Goal: Transaction & Acquisition: Purchase product/service

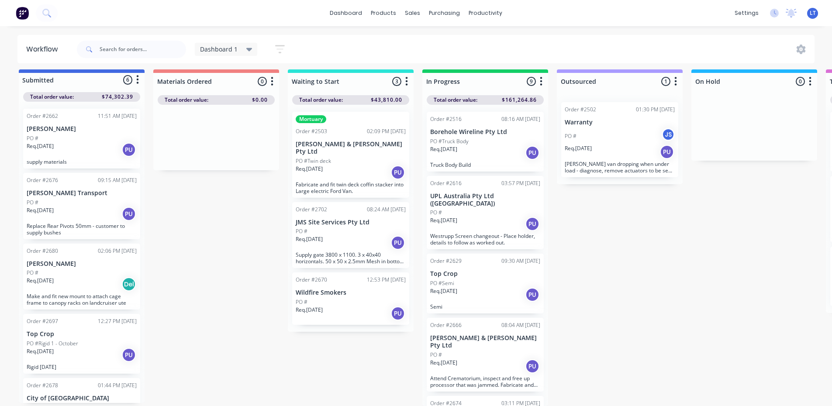
scroll to position [131, 0]
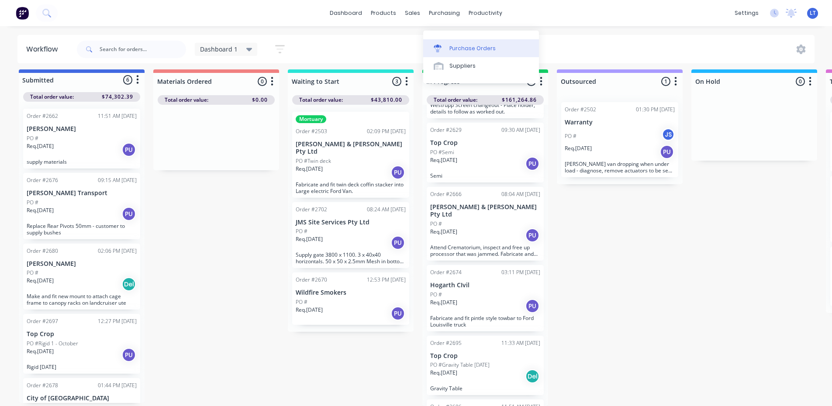
click at [460, 45] on div "Purchase Orders" at bounding box center [472, 49] width 46 height 8
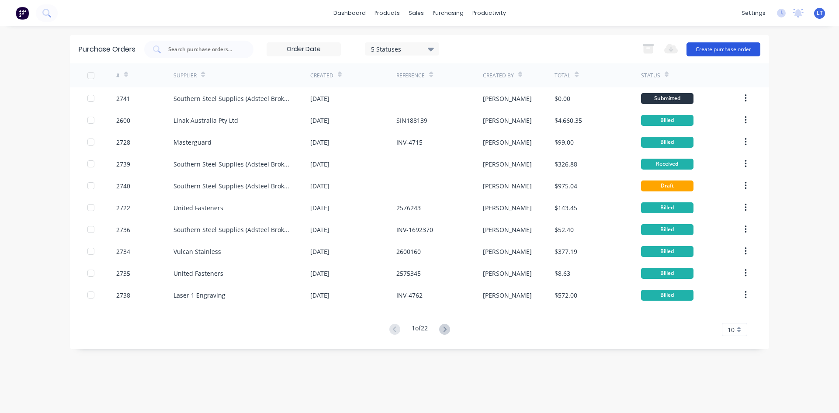
click at [721, 52] on button "Create purchase order" at bounding box center [723, 49] width 74 height 14
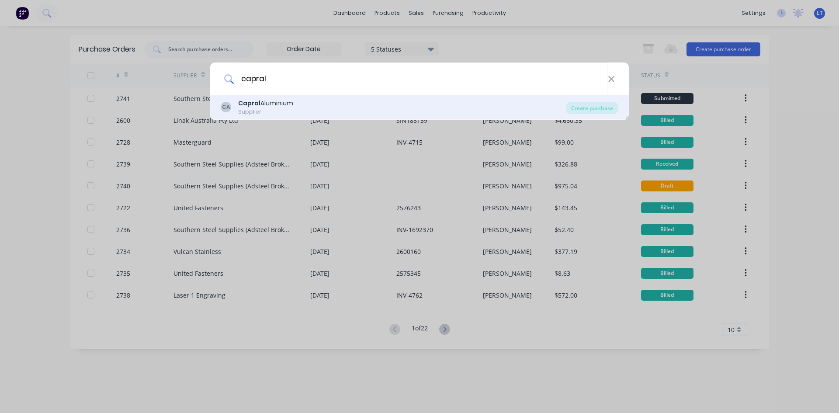
type input "capral"
click at [265, 109] on div "Supplier" at bounding box center [265, 112] width 55 height 8
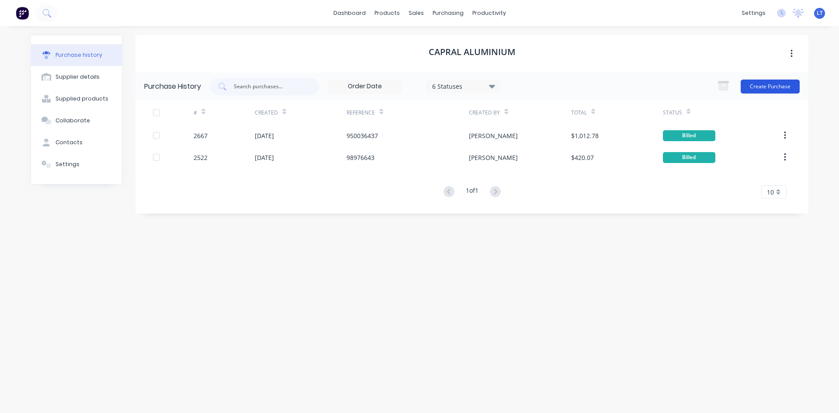
click at [771, 91] on button "Create Purchase" at bounding box center [769, 86] width 59 height 14
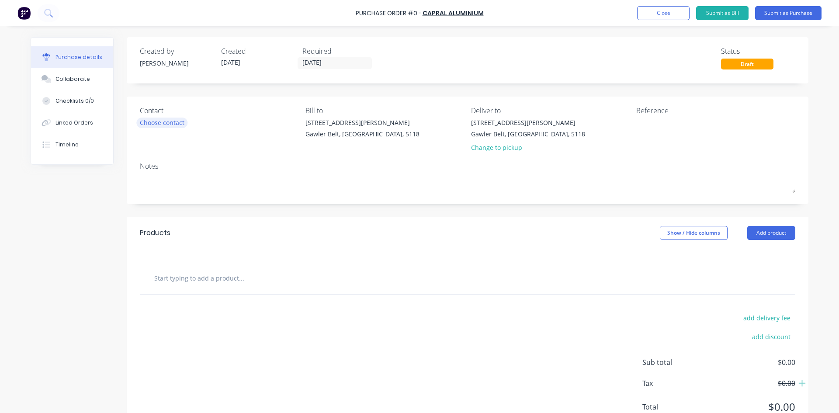
click at [155, 121] on div "Choose contact" at bounding box center [162, 122] width 45 height 9
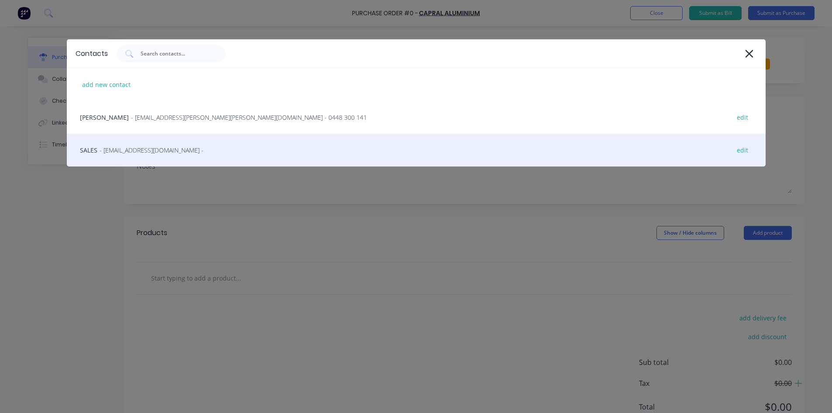
click at [145, 146] on span "- [EMAIL_ADDRESS][DOMAIN_NAME] -" at bounding box center [152, 149] width 104 height 9
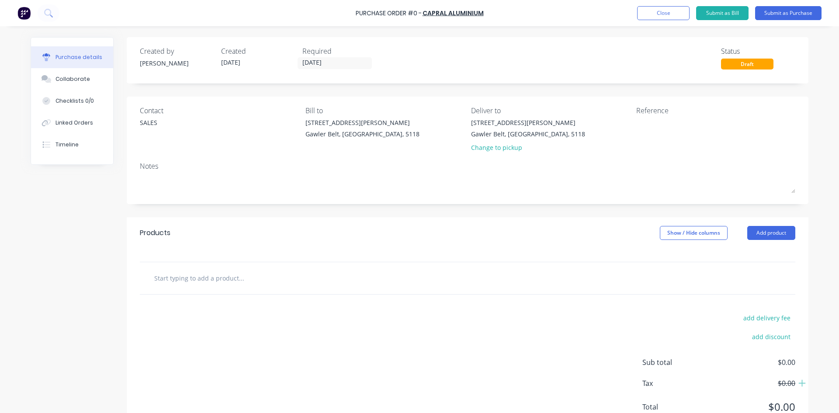
click at [410, 273] on div at bounding box center [467, 277] width 641 height 17
click at [229, 280] on input "text" at bounding box center [241, 277] width 175 height 17
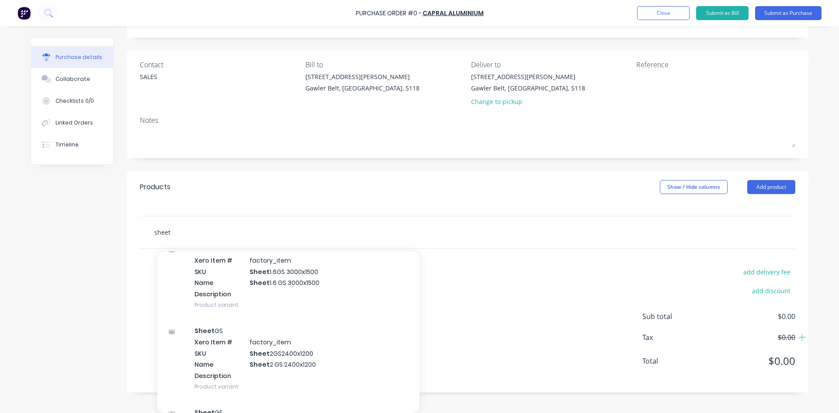
scroll to position [306, 0]
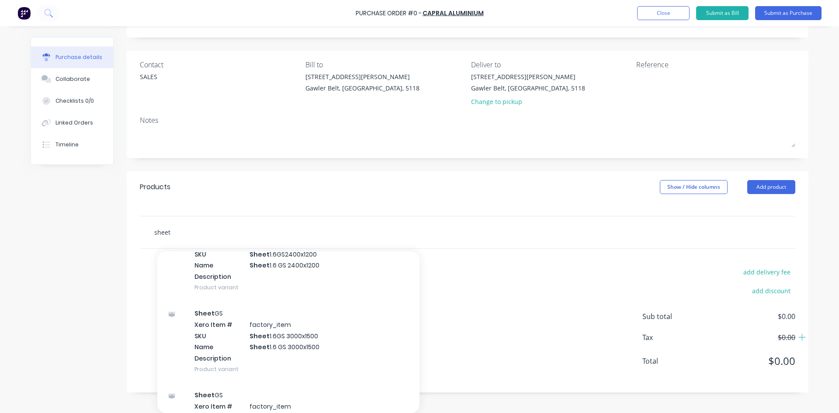
click at [167, 238] on input "sheet" at bounding box center [241, 231] width 175 height 17
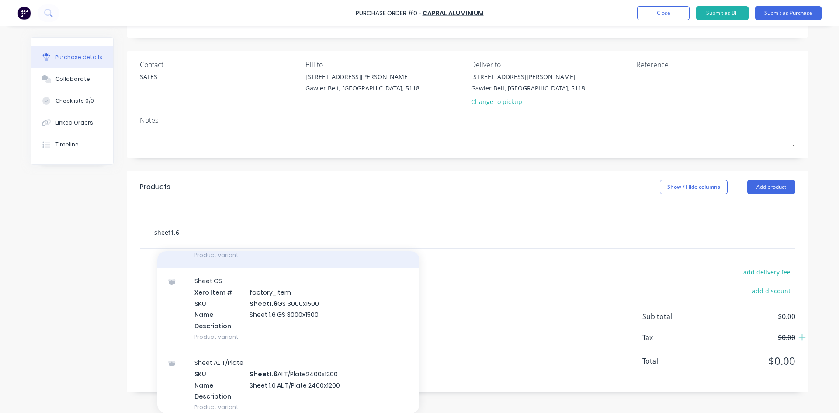
scroll to position [131, 0]
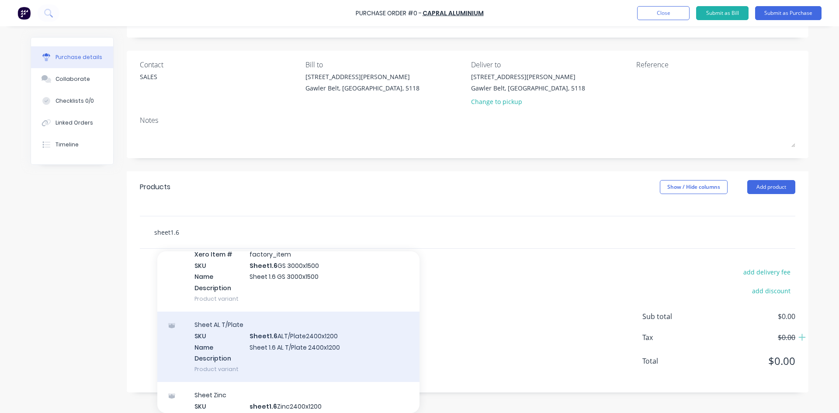
type input "sheet1.6"
click at [259, 337] on div "Sheet AL T/Plate SKU Sheet1.6 ALT/Plate2400x1200 Name Sheet 1.6 AL T/Plate 2400…" at bounding box center [288, 346] width 262 height 70
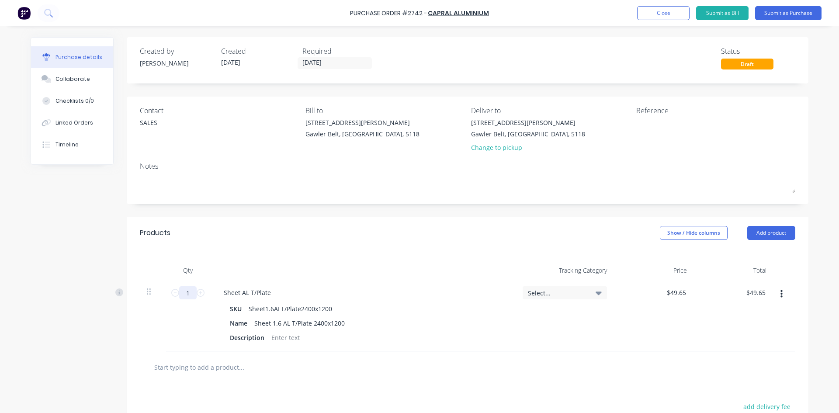
click at [187, 293] on input "1" at bounding box center [187, 292] width 17 height 13
type input "2"
type input "$99.30"
type input "2.8"
type input "$139.02"
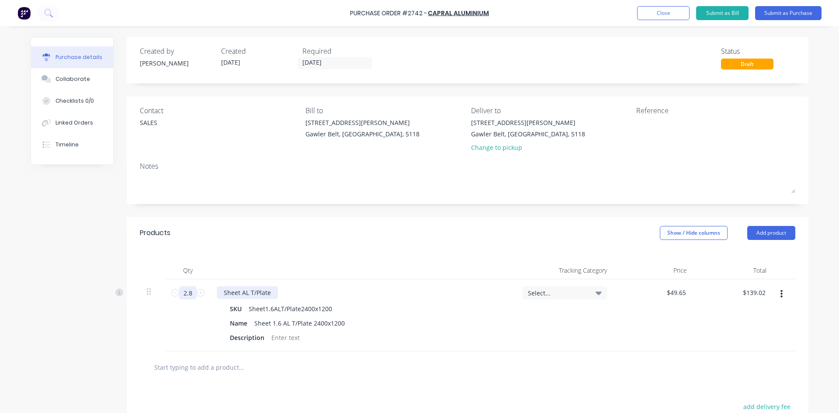
type input "2.88"
type input "$142.99"
type input "2.88"
click at [286, 339] on div at bounding box center [285, 337] width 35 height 13
click at [600, 346] on div "Select..." at bounding box center [564, 315] width 98 height 72
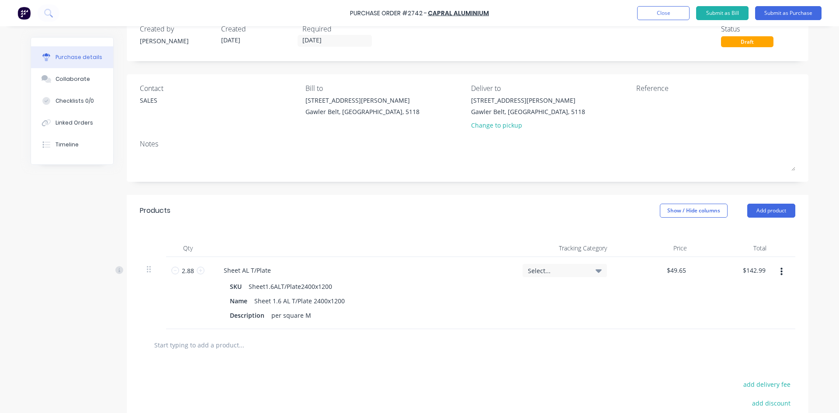
scroll to position [44, 0]
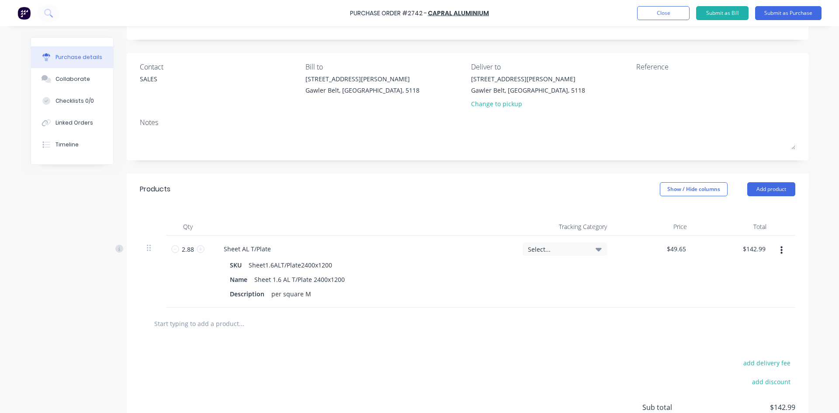
click at [198, 319] on input "text" at bounding box center [241, 322] width 175 height 17
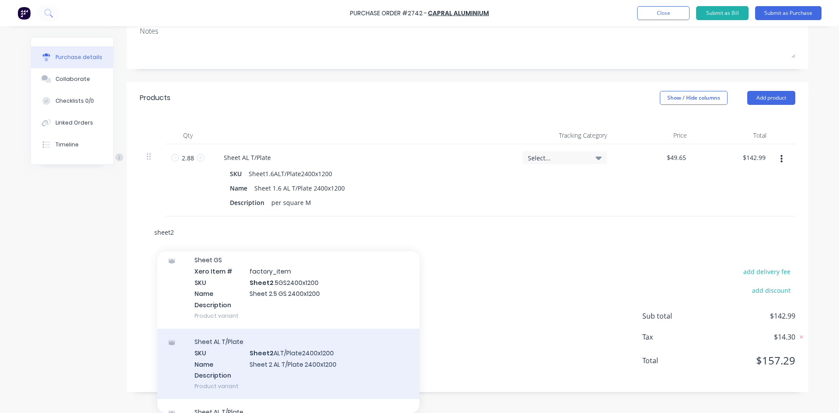
scroll to position [131, 0]
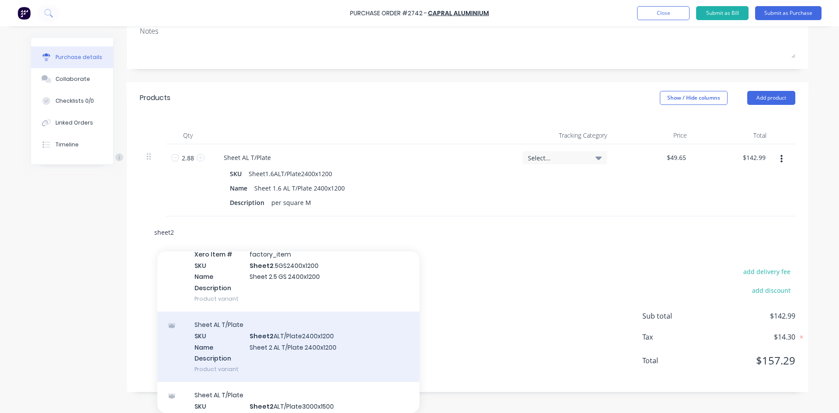
type input "sheet2"
click at [297, 338] on div "Sheet AL T/Plate SKU Sheet2 ALT/Plate2400x1200 Name Sheet 2 AL T/Plate 2400x120…" at bounding box center [288, 346] width 262 height 70
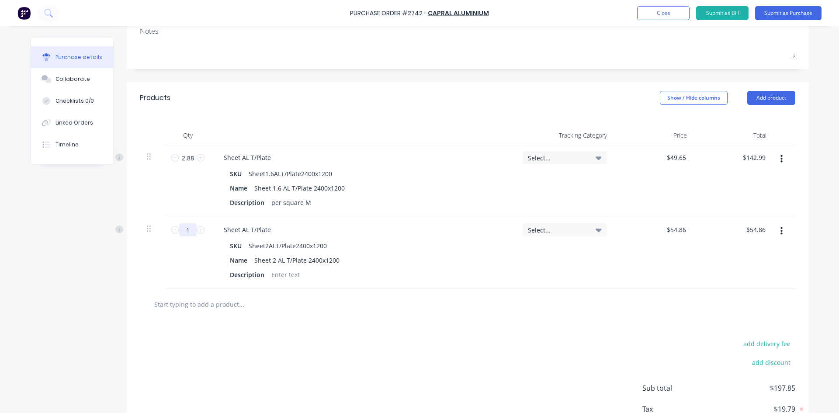
click at [181, 229] on input "1" at bounding box center [187, 229] width 17 height 13
type input "5"
type input "$274.30"
type input "5.7"
type input "$312.70"
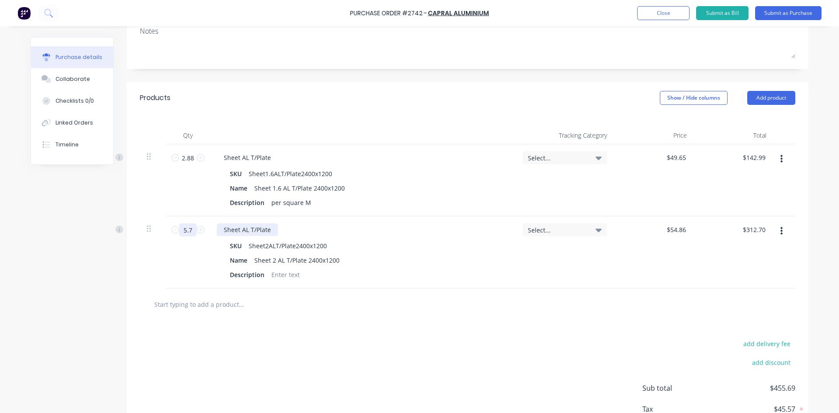
type input "5.76"
type input "$315.99"
type input "5.76"
click at [281, 304] on input "text" at bounding box center [241, 303] width 175 height 17
click at [276, 275] on div at bounding box center [285, 274] width 35 height 13
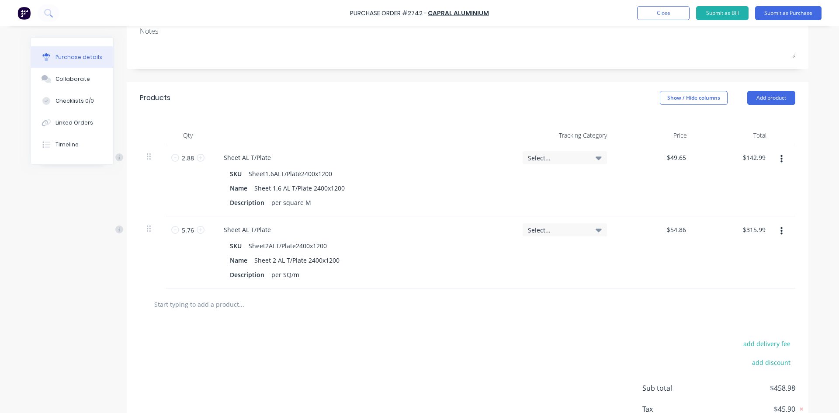
click at [196, 303] on input "text" at bounding box center [241, 303] width 175 height 17
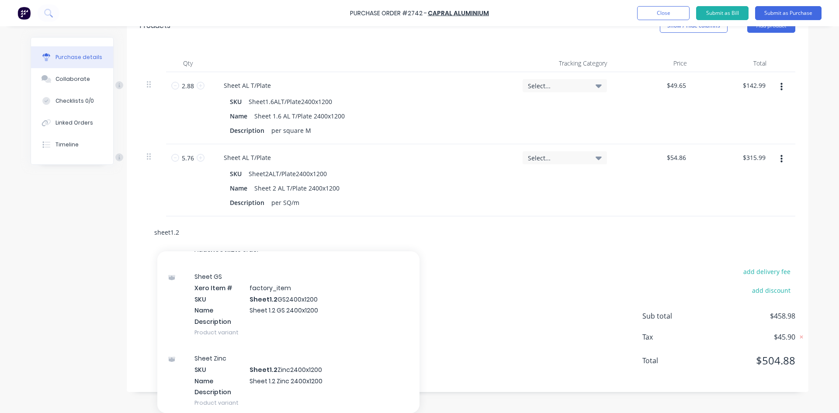
scroll to position [0, 0]
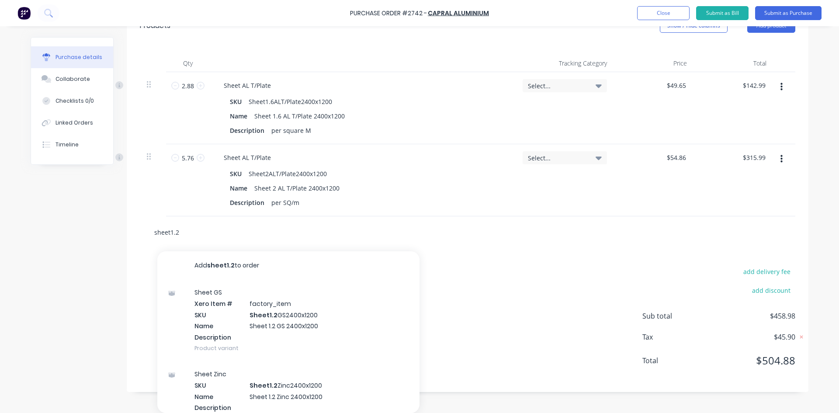
type input "sheet1.2"
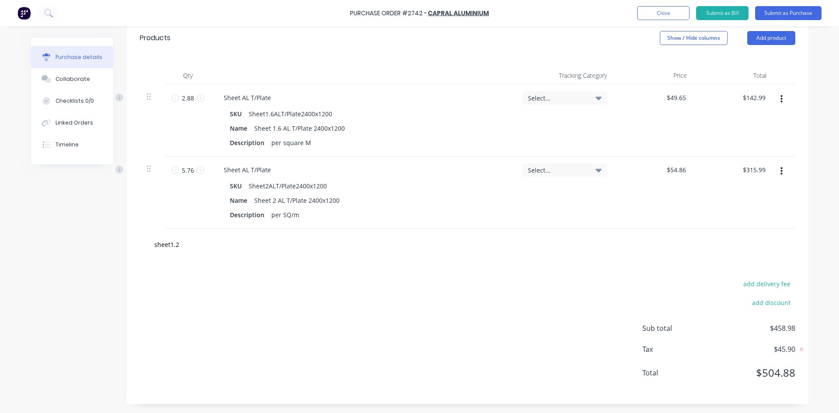
click at [498, 328] on div "add delivery fee add discount Sub total $458.98 Tax $45.90 Total $504.88" at bounding box center [467, 332] width 681 height 144
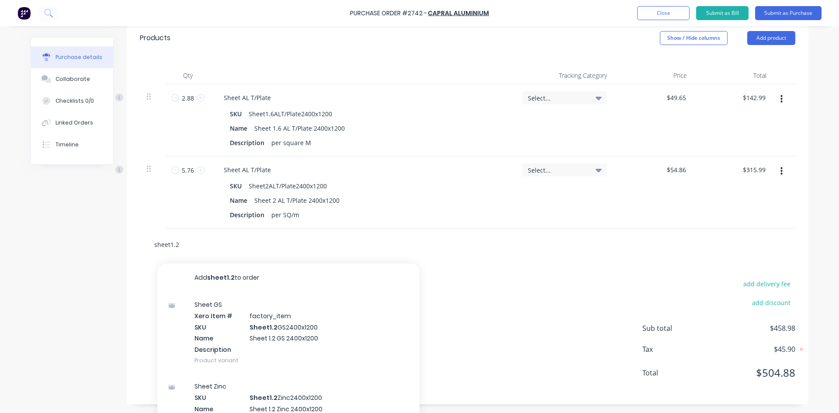
click at [183, 245] on input "sheet1.2" at bounding box center [241, 243] width 175 height 17
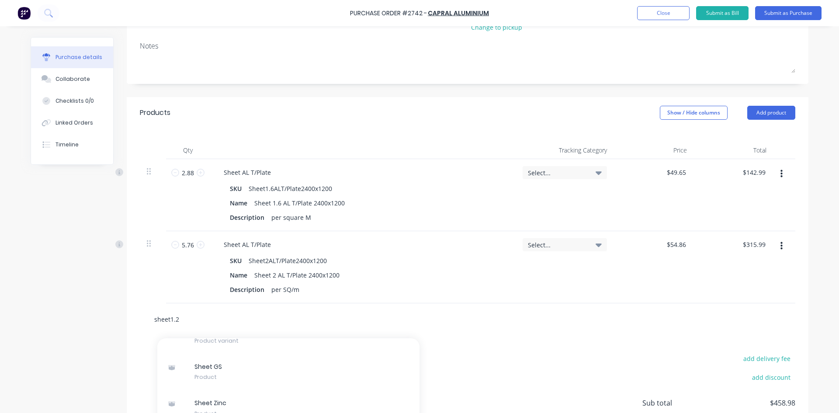
scroll to position [120, 0]
drag, startPoint x: 171, startPoint y: 317, endPoint x: 188, endPoint y: 320, distance: 16.9
click at [171, 317] on input "sheet1.2" at bounding box center [241, 319] width 175 height 17
click at [187, 320] on input "sheet1.2" at bounding box center [241, 319] width 175 height 17
click at [180, 321] on input "sheet1.2" at bounding box center [241, 319] width 175 height 17
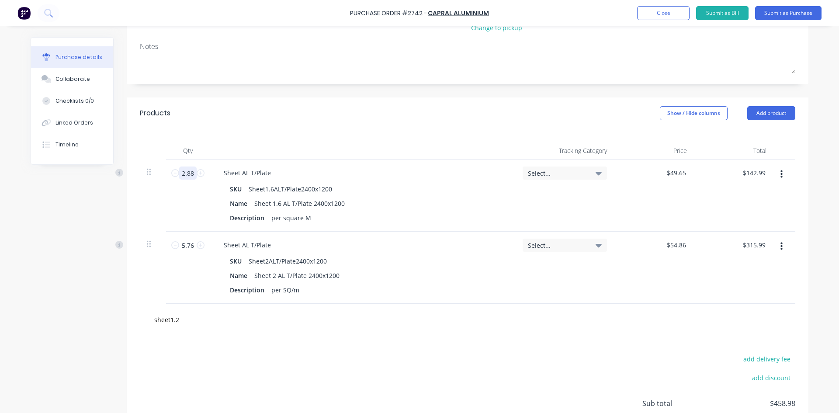
drag, startPoint x: 190, startPoint y: 174, endPoint x: 178, endPoint y: 175, distance: 11.8
click at [179, 175] on input "2.88" at bounding box center [187, 172] width 17 height 13
type input "5"
type input "$248.25"
type input "5.7"
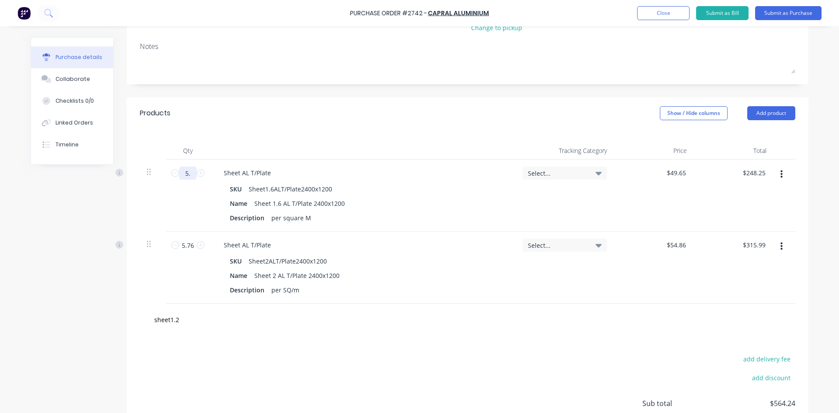
type input "$283.01"
type input "5.76"
type input "$285.98"
type input "5.76"
click at [444, 341] on div "add delivery fee add discount Sub total $601.97 Tax $60.20 Total $662.17" at bounding box center [467, 407] width 681 height 144
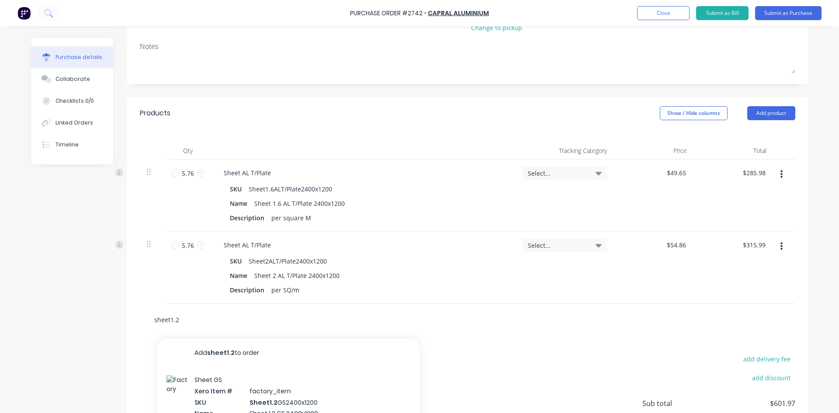
click at [191, 318] on input "sheet1.2" at bounding box center [241, 319] width 175 height 17
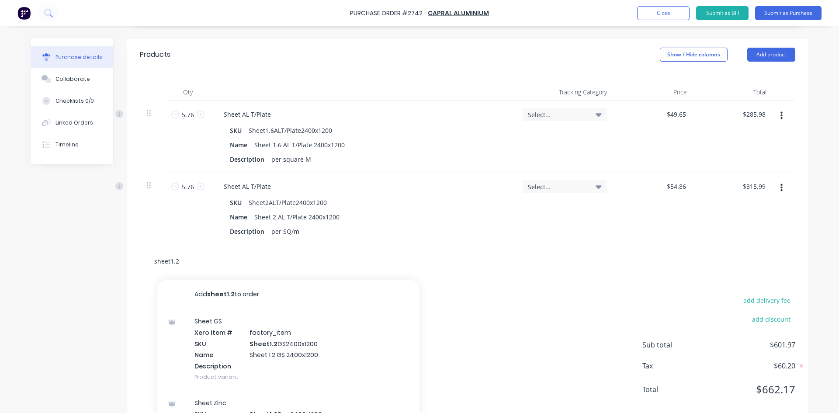
scroll to position [207, 0]
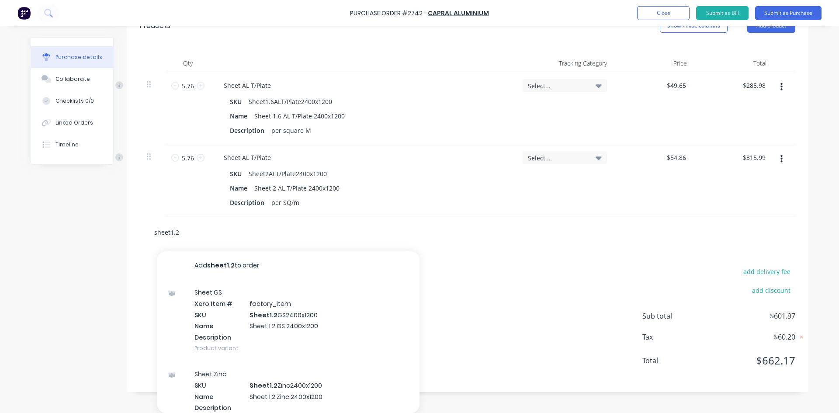
click at [184, 229] on input "sheet1.2" at bounding box center [241, 231] width 175 height 17
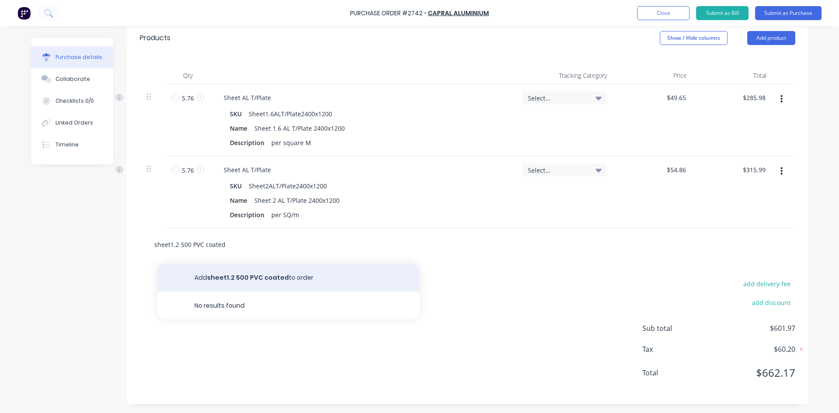
type input "sheet1.2 500 PVC coated"
click at [270, 280] on button "Add sheet1.2 500 PVC coated to order" at bounding box center [288, 277] width 262 height 28
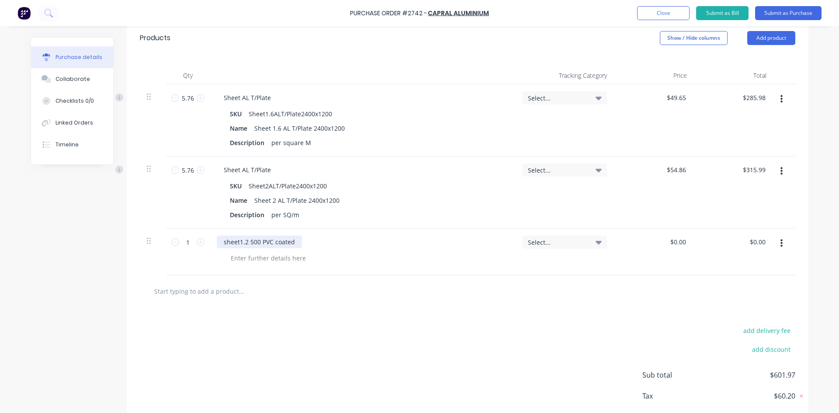
click at [235, 242] on div "sheet1.2 500 PVC coated" at bounding box center [259, 241] width 85 height 13
click at [257, 241] on div "sheet 1.2 500 PVC coated" at bounding box center [260, 241] width 87 height 13
click at [279, 257] on div at bounding box center [268, 258] width 89 height 13
click at [183, 242] on input "1" at bounding box center [187, 241] width 17 height 13
type input "2.88"
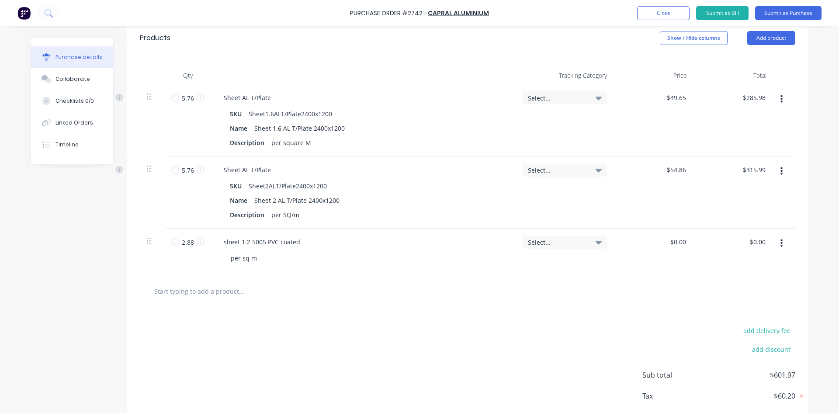
click at [320, 316] on div "add delivery fee add discount Sub total $601.97 Tax $60.20 Total $662.17" at bounding box center [467, 379] width 681 height 144
click at [227, 289] on input "text" at bounding box center [241, 290] width 175 height 17
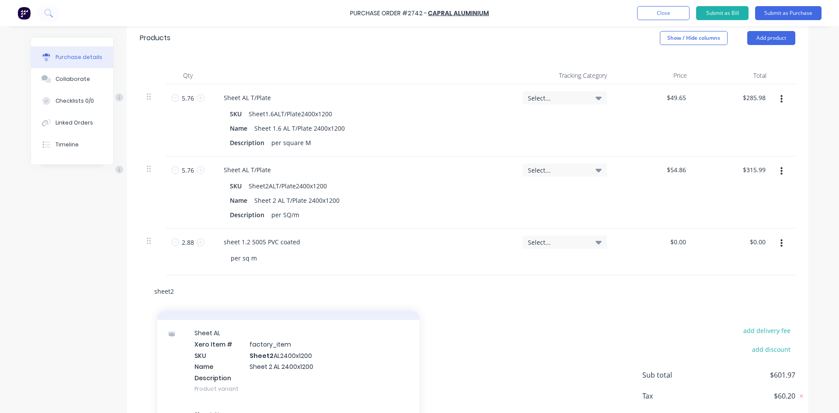
scroll to position [437, 0]
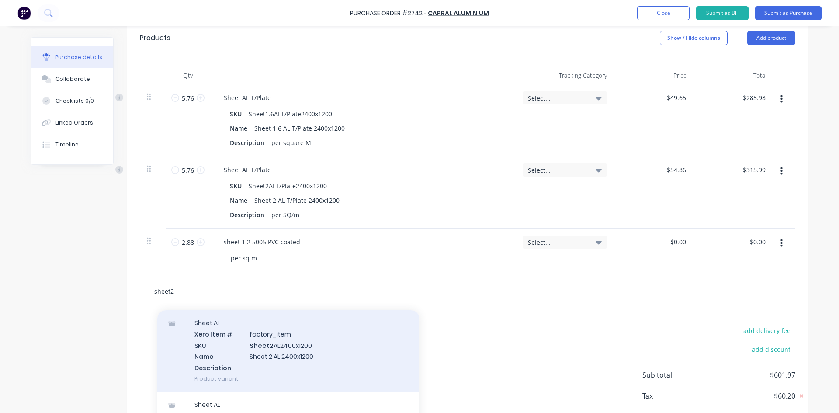
type input "sheet2"
click at [300, 356] on div "Sheet AL Xero Item # factory_item SKU Sheet2 AL2400x1200 Name Sheet 2 AL 2400x1…" at bounding box center [288, 351] width 262 height 82
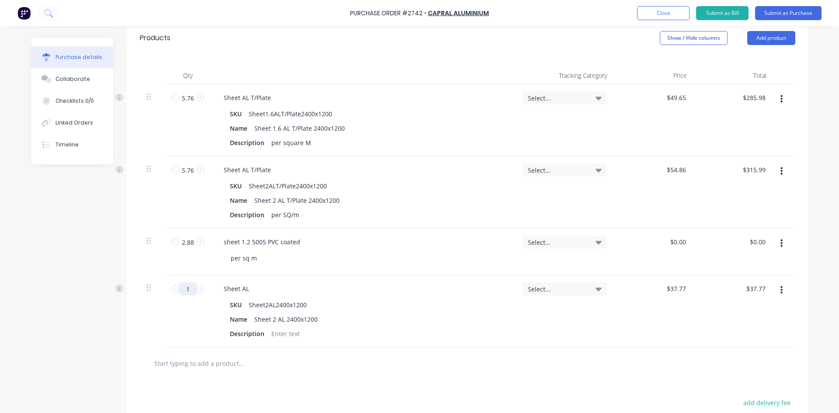
click at [186, 292] on input "1" at bounding box center [187, 288] width 17 height 13
type input "2"
type input "$75.54"
type input "2.8"
type input "$105.76"
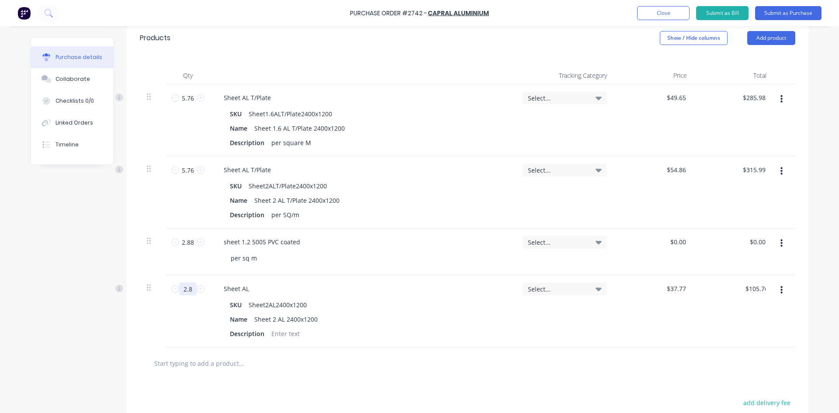
type input "2.88"
type input "$108.78"
type input "2.88"
click at [279, 330] on div at bounding box center [285, 333] width 35 height 13
click at [367, 356] on div at bounding box center [278, 362] width 262 height 17
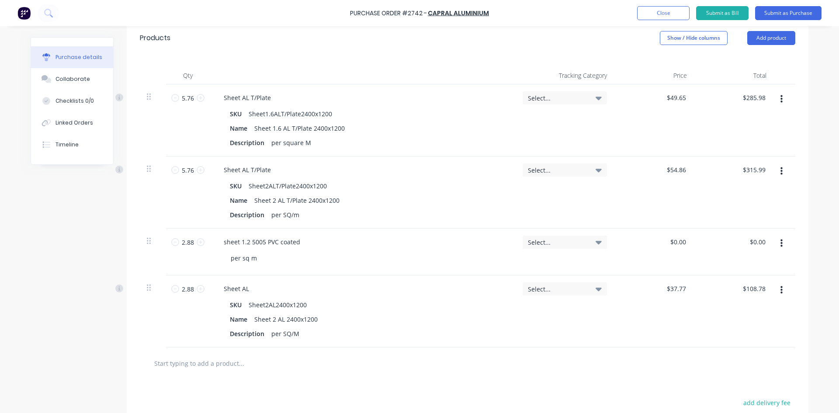
click at [219, 363] on input "text" at bounding box center [241, 362] width 175 height 17
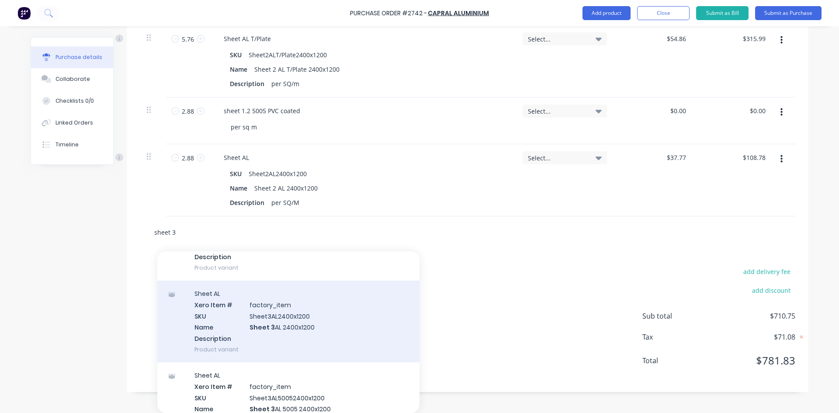
scroll to position [87, 0]
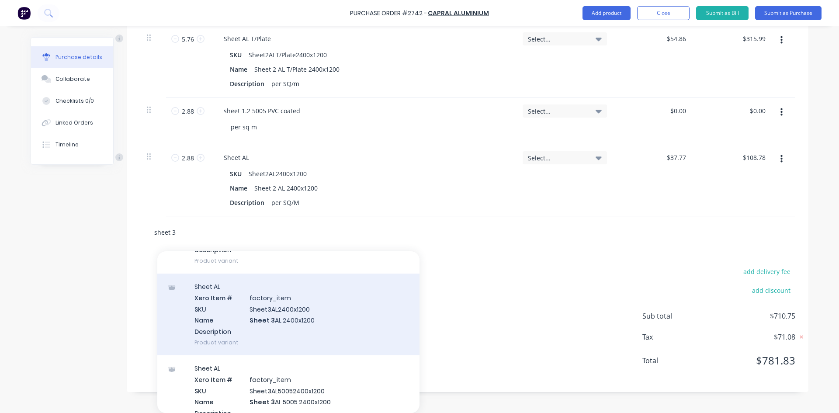
type input "sheet 3"
click at [236, 297] on div "Sheet AL Xero Item # factory_item SKU Sheet3AL2400x1200 Name Sheet 3 AL 2400x12…" at bounding box center [288, 314] width 262 height 82
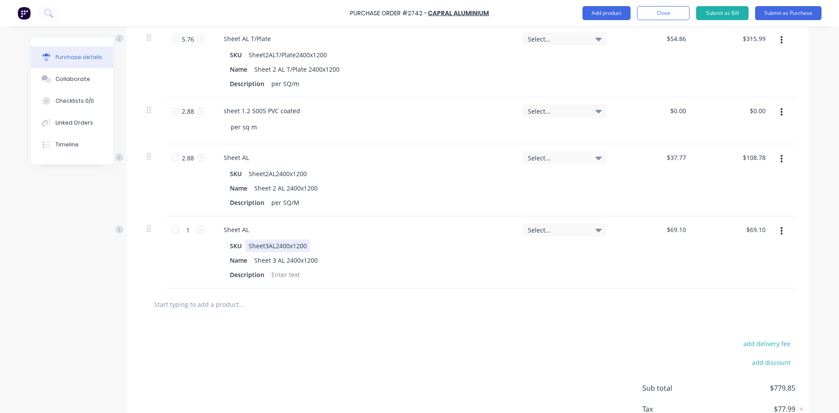
click at [308, 244] on div "SKU Sheet3AL2400x1200" at bounding box center [360, 245] width 269 height 13
click at [317, 260] on div "Sheet 3 AL 2400x1200" at bounding box center [286, 260] width 70 height 13
click at [453, 316] on div at bounding box center [467, 304] width 655 height 32
click at [438, 329] on div "add delivery fee add discount Sub total $779.85 Tax $77.99 Total $857.84" at bounding box center [467, 392] width 681 height 144
click at [284, 278] on div at bounding box center [285, 274] width 35 height 13
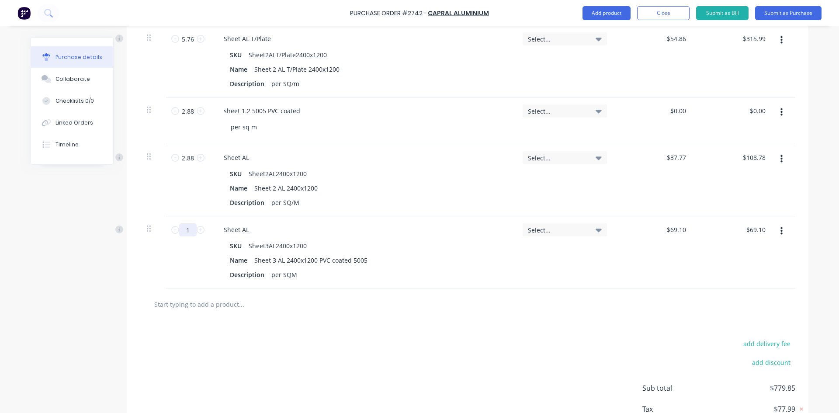
drag, startPoint x: 183, startPoint y: 227, endPoint x: 350, endPoint y: 273, distance: 172.6
click at [184, 228] on input "1" at bounding box center [187, 229] width 17 height 13
type input "2"
type input "$138.20"
type input "2.8"
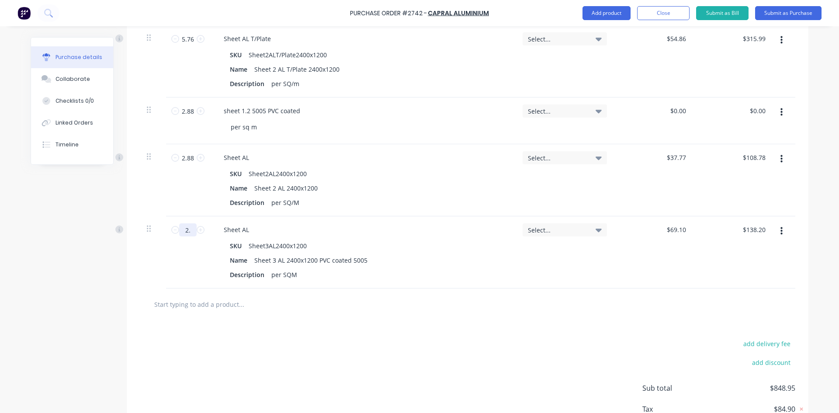
type input "$193.48"
type input "2.88"
type input "$199.01"
type input "2.88"
click at [401, 318] on div at bounding box center [467, 304] width 655 height 32
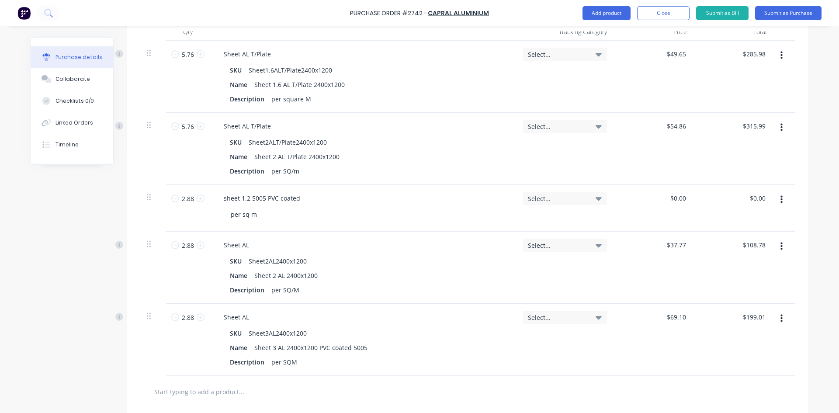
scroll to position [282, 0]
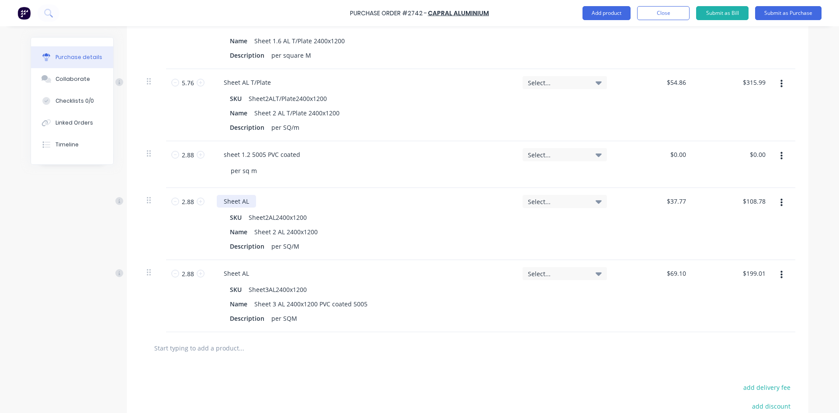
click at [249, 200] on div "Sheet AL" at bounding box center [236, 201] width 39 height 13
click at [780, 201] on icon "button" at bounding box center [781, 203] width 2 height 10
click at [746, 280] on button "Delete" at bounding box center [754, 278] width 74 height 17
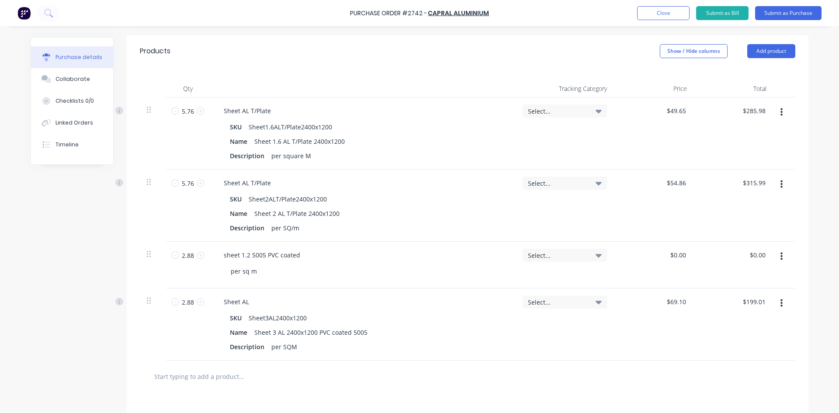
scroll to position [151, 0]
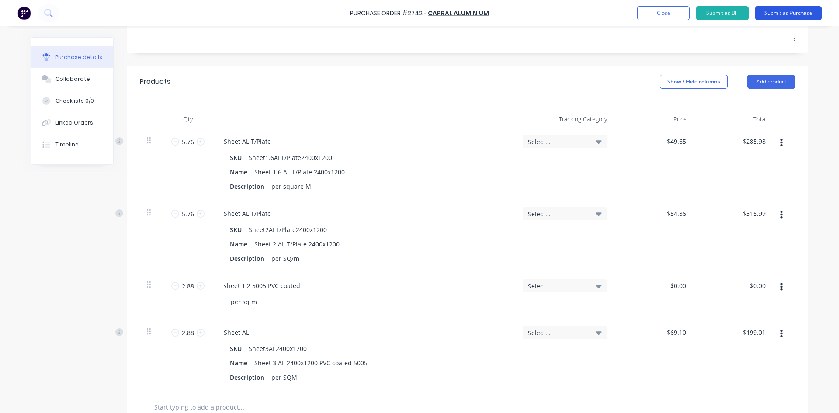
click at [791, 14] on button "Submit as Purchase" at bounding box center [788, 13] width 66 height 14
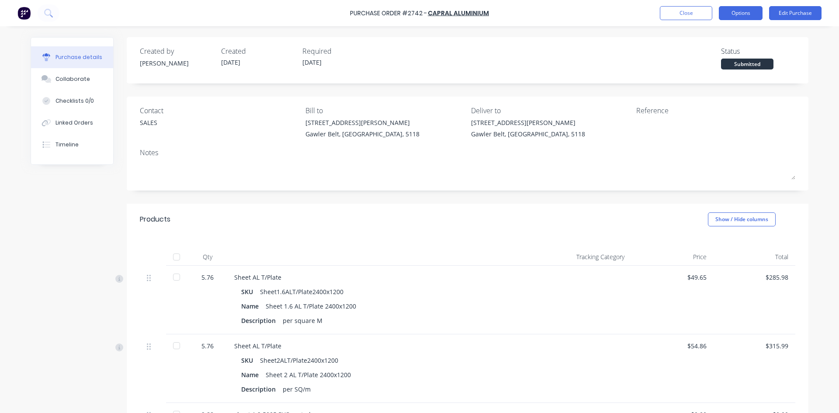
click at [740, 13] on button "Options" at bounding box center [741, 13] width 44 height 14
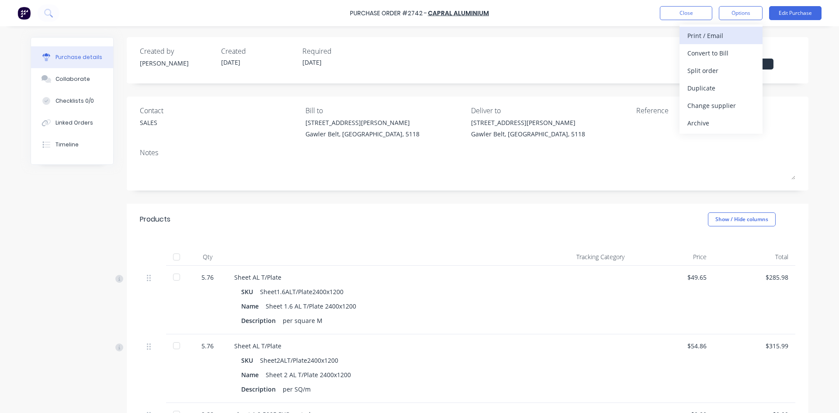
click at [708, 38] on div "Print / Email" at bounding box center [720, 35] width 67 height 13
click at [711, 58] on div "With pricing" at bounding box center [720, 53] width 67 height 13
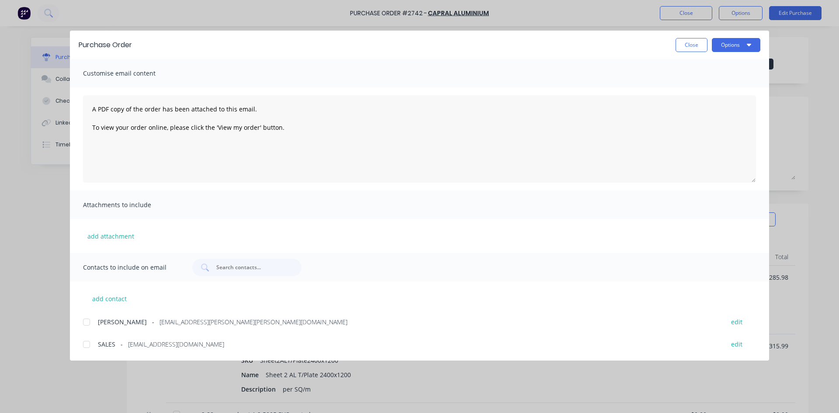
click at [86, 345] on div at bounding box center [86, 343] width 17 height 17
click at [729, 43] on button "Options" at bounding box center [736, 45] width 48 height 14
click at [702, 100] on div "Email" at bounding box center [718, 102] width 67 height 13
click at [691, 45] on button "Close" at bounding box center [691, 45] width 32 height 14
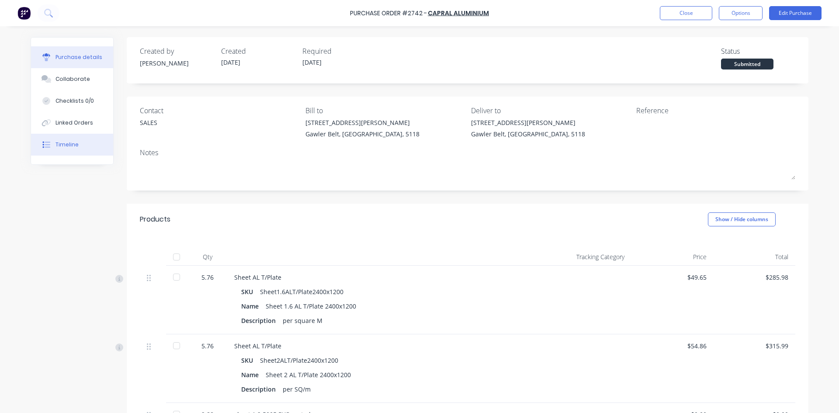
click at [68, 144] on div "Timeline" at bounding box center [66, 145] width 23 height 8
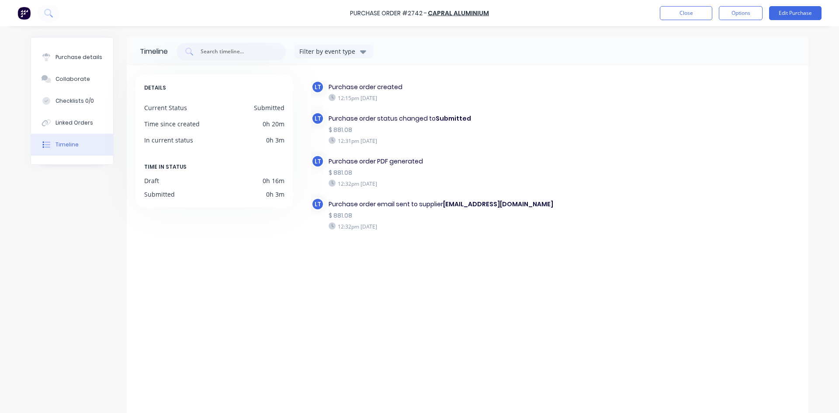
click at [682, 21] on div "Purchase Order #2742 - Capral Aluminium Close Options Edit Purchase" at bounding box center [419, 13] width 839 height 26
click at [682, 17] on button "Close" at bounding box center [686, 13] width 52 height 14
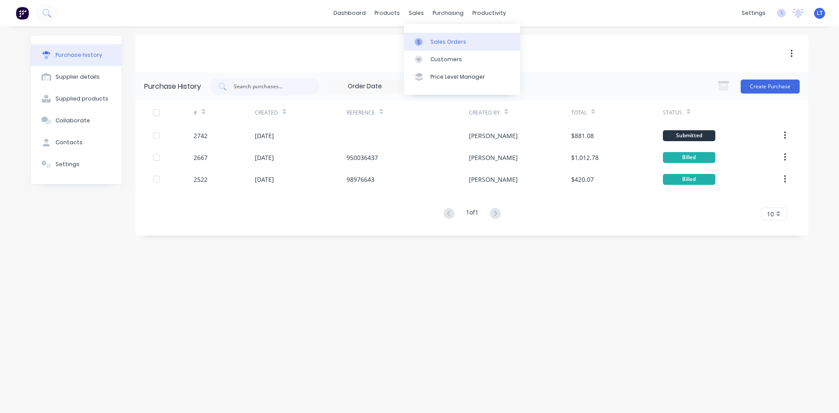
click at [442, 42] on div "Sales Orders" at bounding box center [448, 42] width 36 height 8
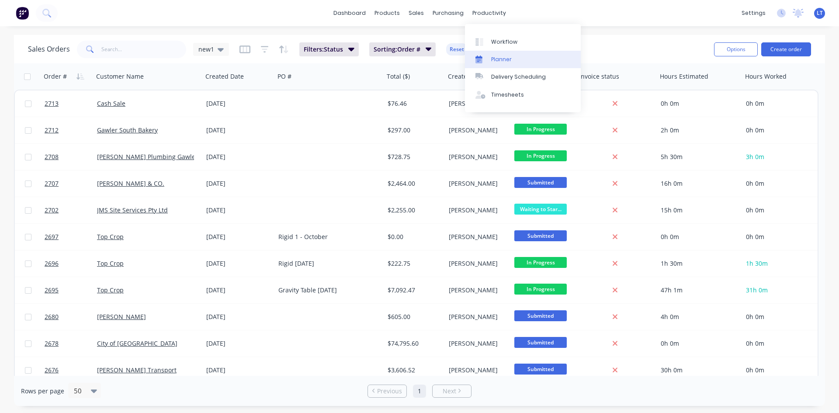
click at [520, 56] on link "Planner" at bounding box center [523, 59] width 116 height 17
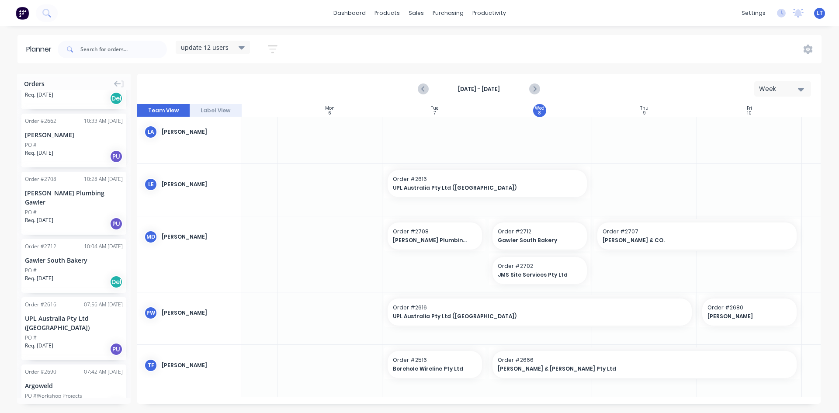
scroll to position [87, 0]
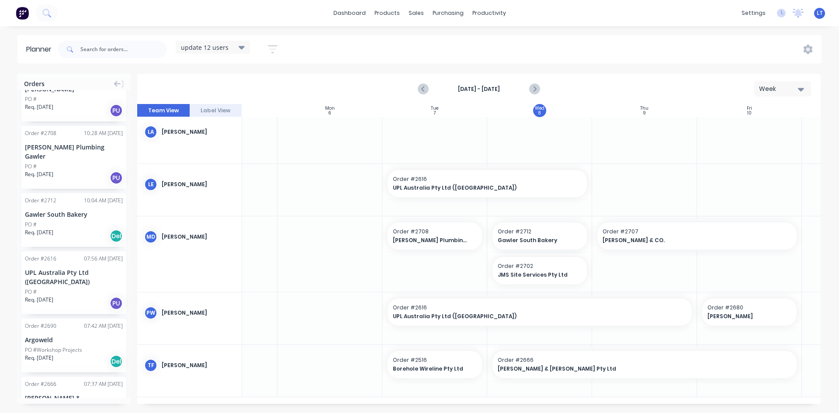
click at [277, 48] on icon "button" at bounding box center [273, 49] width 10 height 11
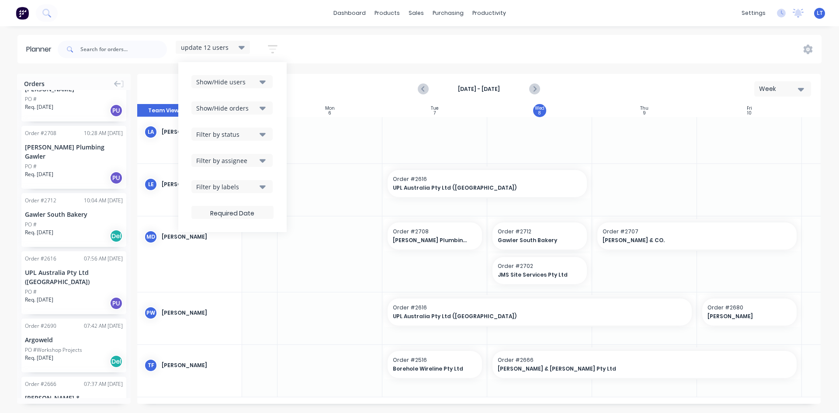
click at [245, 48] on icon at bounding box center [241, 47] width 6 height 10
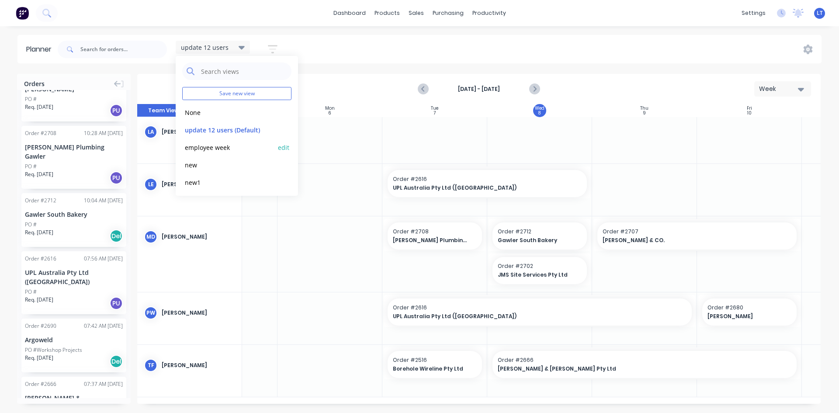
click at [207, 148] on button "employee week" at bounding box center [228, 147] width 93 height 10
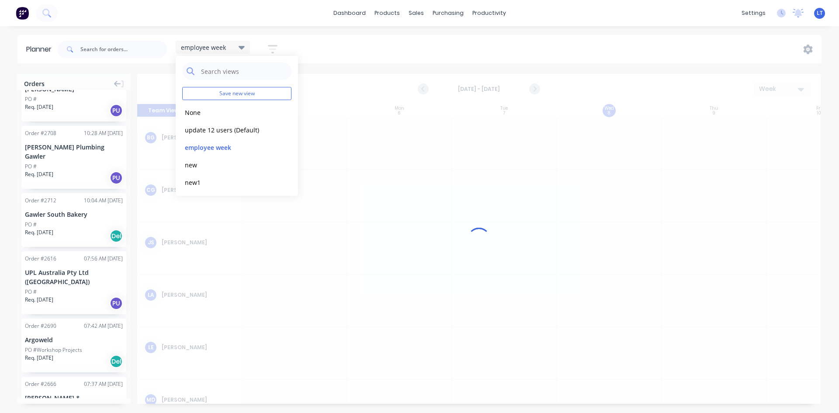
scroll to position [0, 0]
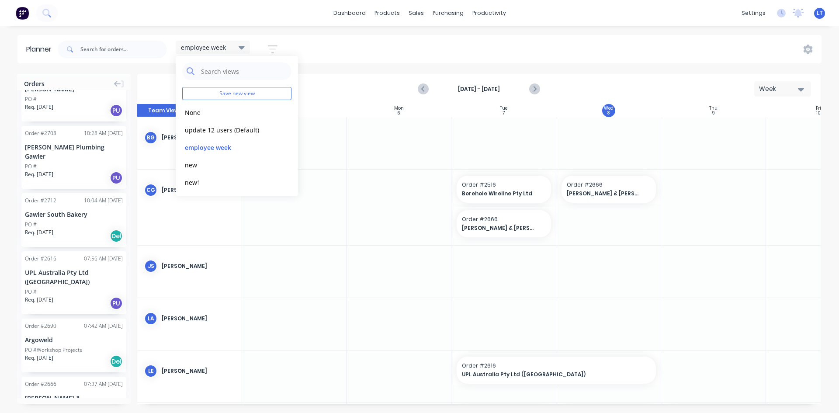
click at [314, 47] on div "employee week Save new view None edit update 12 users (Default) edit employee w…" at bounding box center [438, 49] width 765 height 26
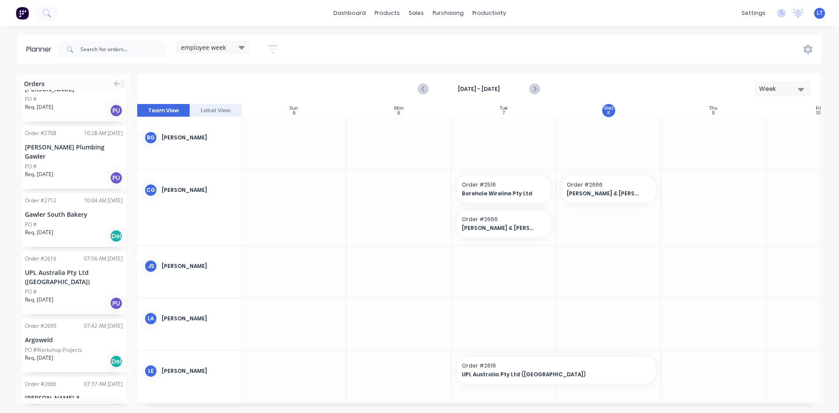
click at [241, 48] on icon at bounding box center [241, 47] width 6 height 3
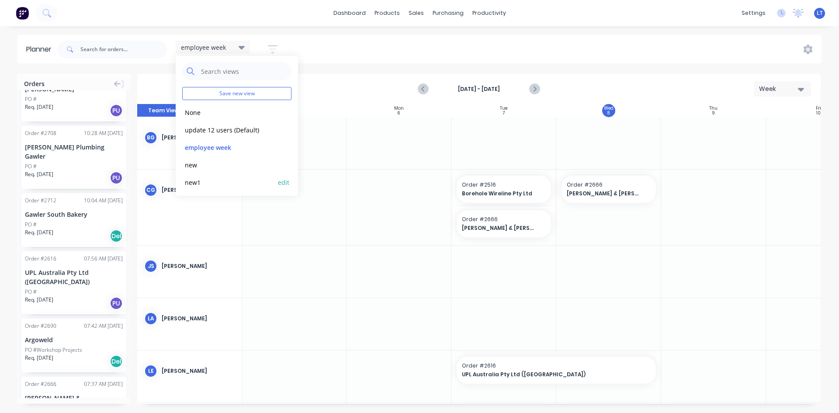
click at [201, 182] on button "new1" at bounding box center [228, 182] width 93 height 10
click at [278, 184] on button "edit" at bounding box center [283, 181] width 11 height 9
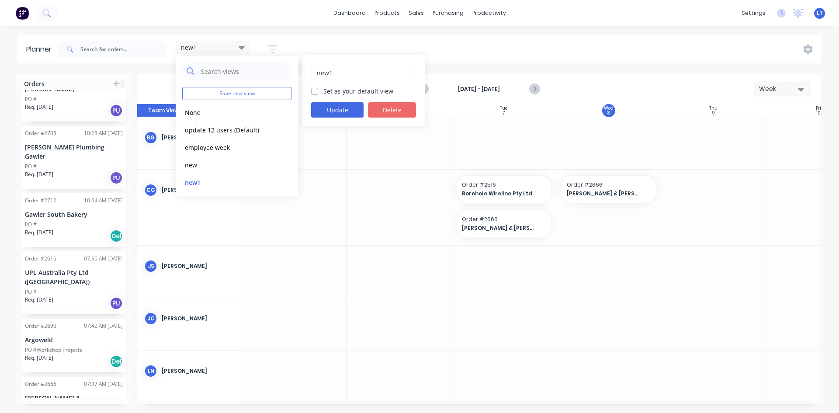
click at [391, 108] on button "Delete" at bounding box center [392, 109] width 48 height 15
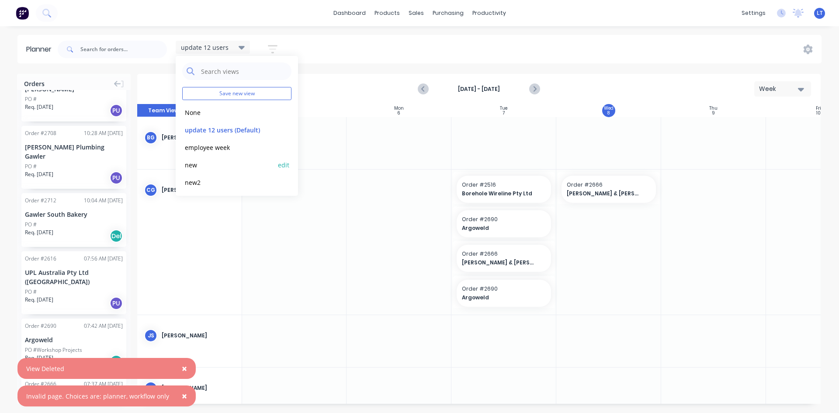
click at [278, 165] on button "edit" at bounding box center [283, 164] width 11 height 9
click at [388, 108] on button "Delete" at bounding box center [392, 109] width 48 height 15
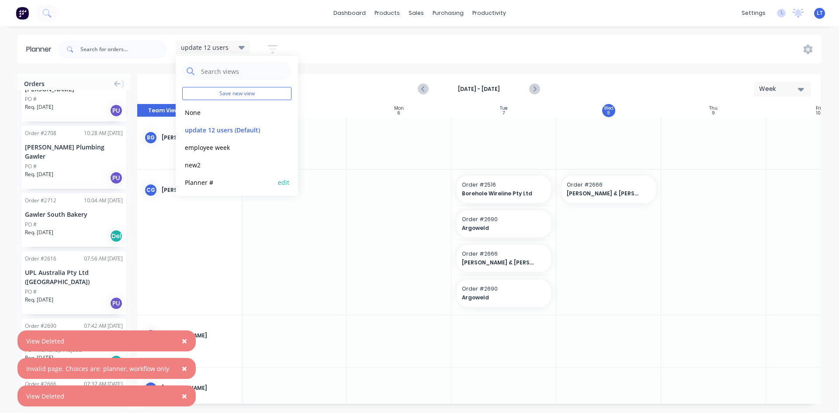
click at [195, 183] on button "Planner #" at bounding box center [228, 182] width 93 height 10
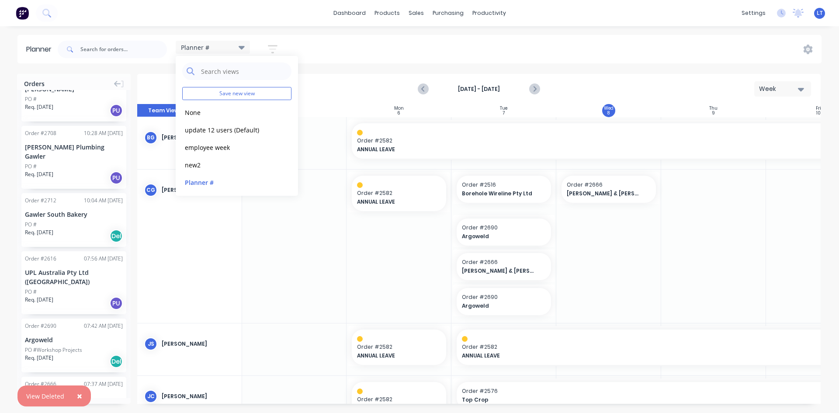
click at [532, 57] on div "Planner # Save new view None edit update 12 users (Default) edit employee week …" at bounding box center [438, 49] width 765 height 26
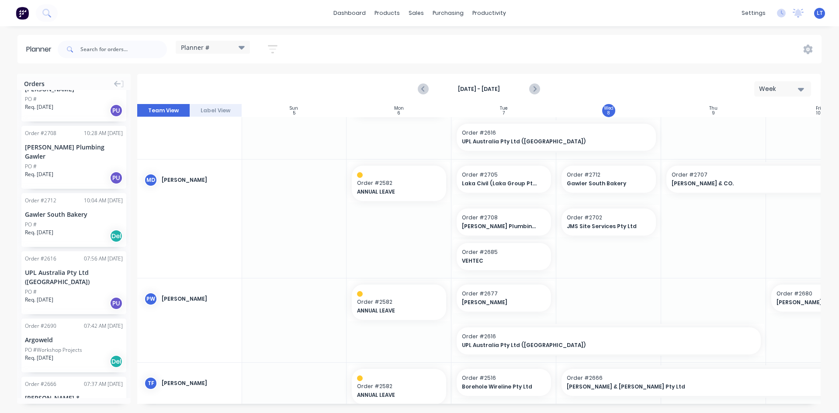
scroll to position [544, 0]
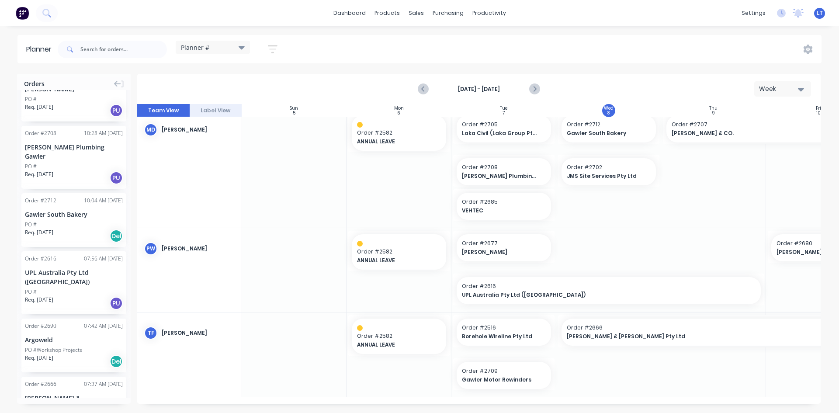
drag, startPoint x: 519, startPoint y: 400, endPoint x: 598, endPoint y: 403, distance: 78.3
click at [598, 403] on div "Sun 5 [DATE] Mon 6 [DATE] Tue 7 [DATE] Wed 8 [DATE] Thu 9 [DATE] Fri 10 [DATE] …" at bounding box center [478, 254] width 683 height 300
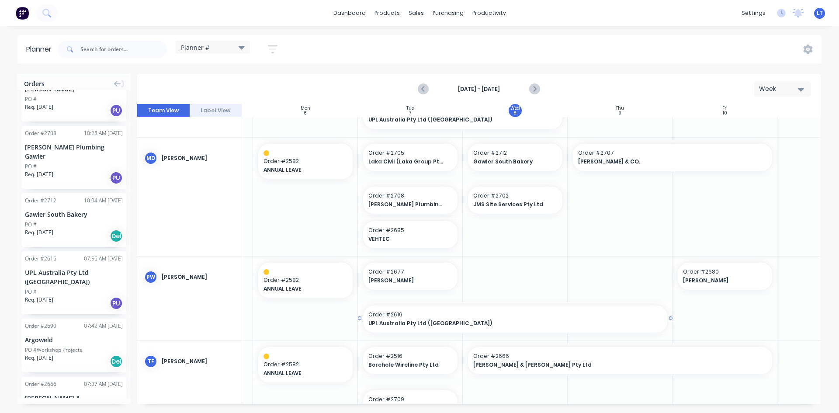
scroll to position [544, 94]
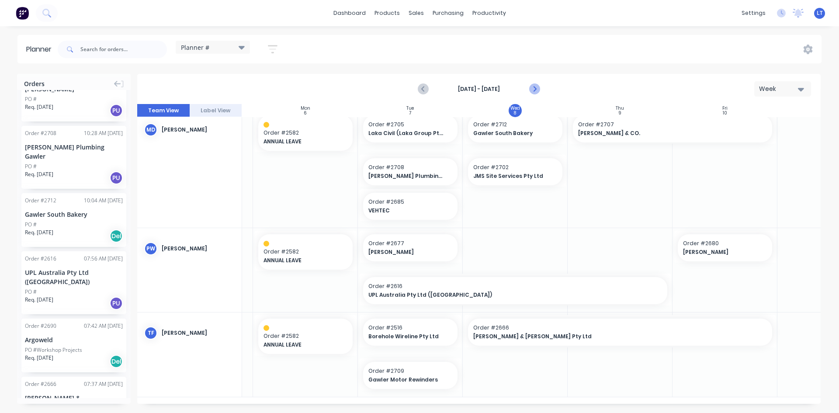
click at [535, 92] on icon "Next page" at bounding box center [534, 89] width 10 height 10
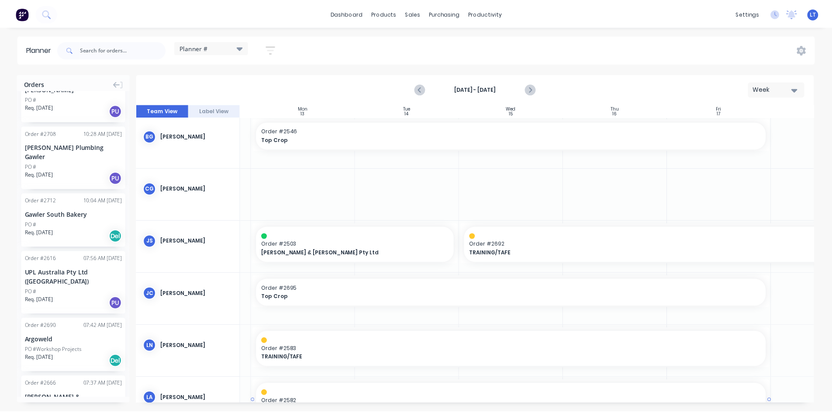
scroll to position [0, 94]
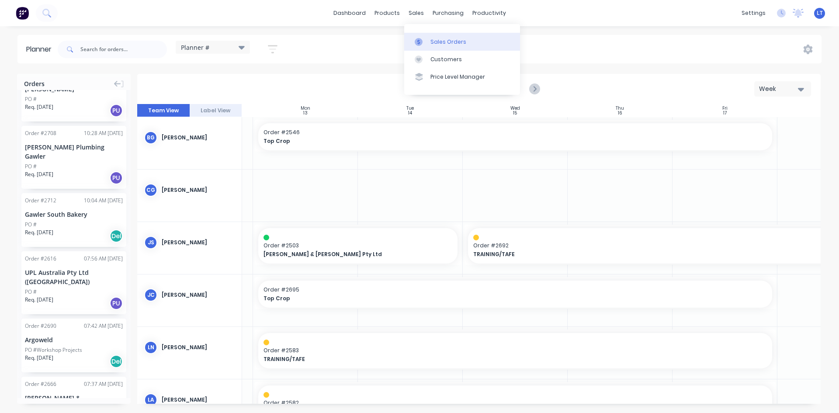
click at [432, 36] on link "Sales Orders" at bounding box center [462, 41] width 116 height 17
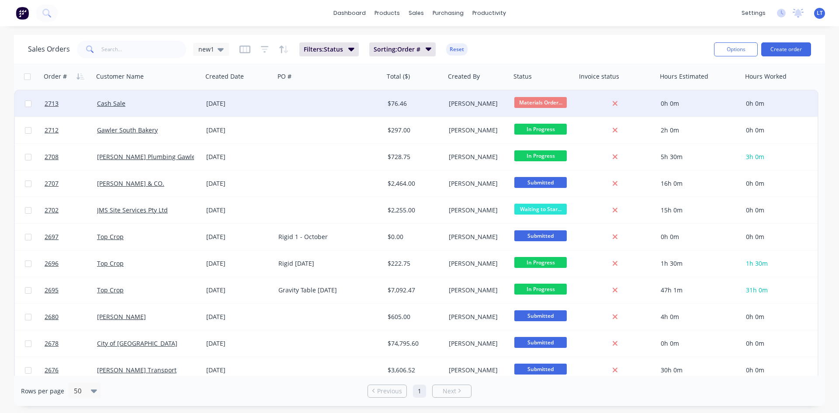
click at [283, 110] on div at bounding box center [329, 103] width 109 height 26
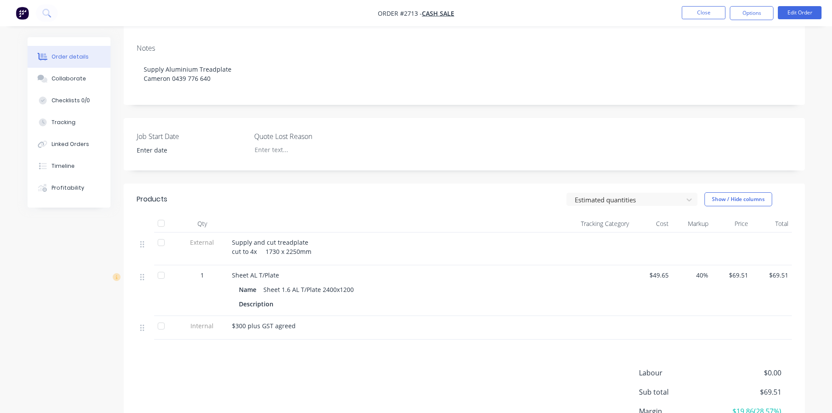
scroll to position [131, 0]
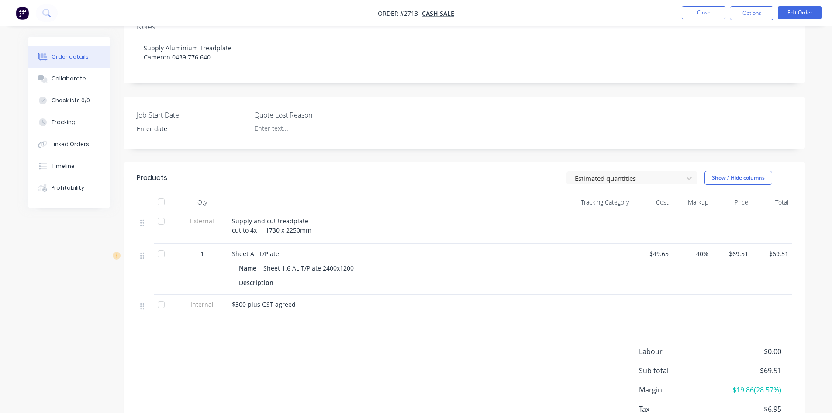
click at [200, 252] on span "1" at bounding box center [201, 253] width 3 height 9
click at [200, 255] on span "1" at bounding box center [201, 253] width 3 height 9
click at [805, 9] on button "Edit Order" at bounding box center [800, 12] width 44 height 13
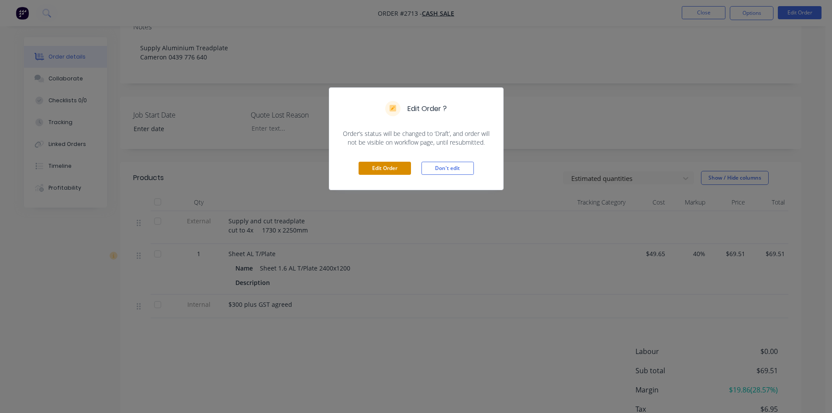
click at [388, 168] on button "Edit Order" at bounding box center [385, 168] width 52 height 13
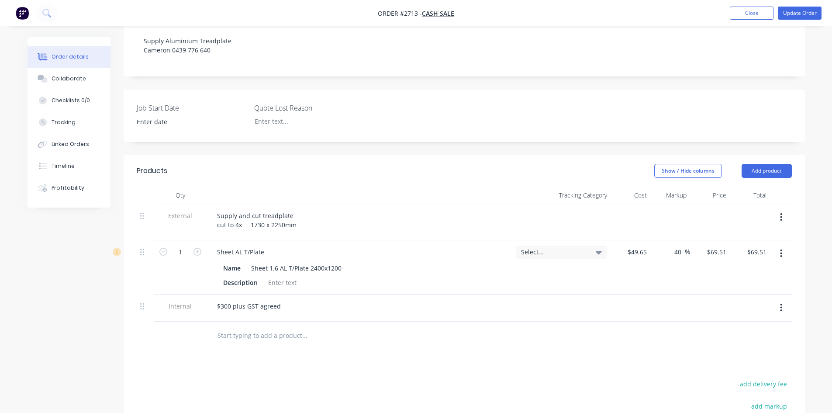
scroll to position [175, 0]
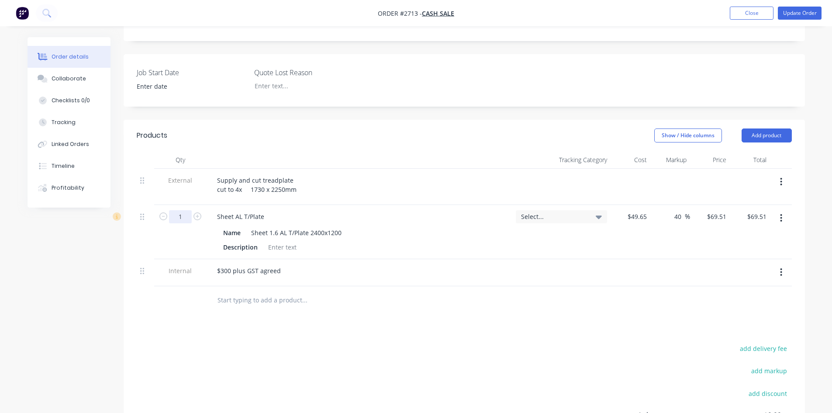
click at [183, 217] on input "1" at bounding box center [180, 216] width 23 height 13
type input "2.88"
type input "$200.19"
click at [491, 299] on div at bounding box center [364, 299] width 308 height 17
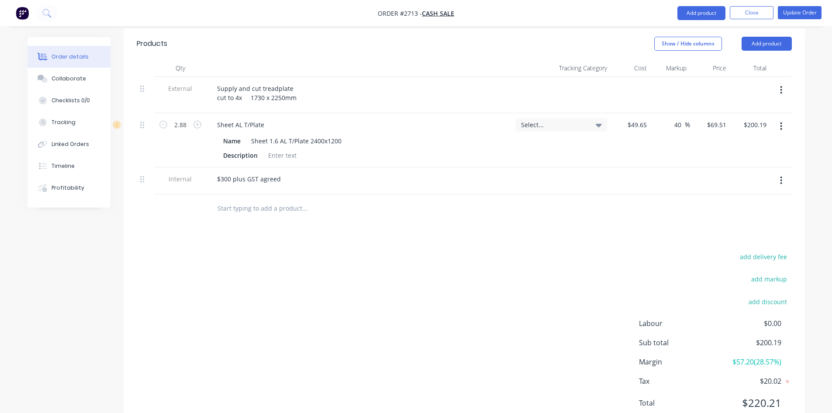
scroll to position [212, 0]
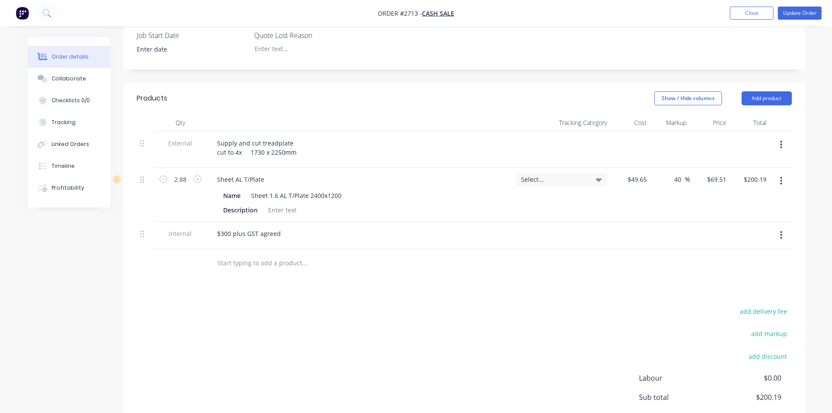
click at [427, 273] on div at bounding box center [364, 263] width 314 height 28
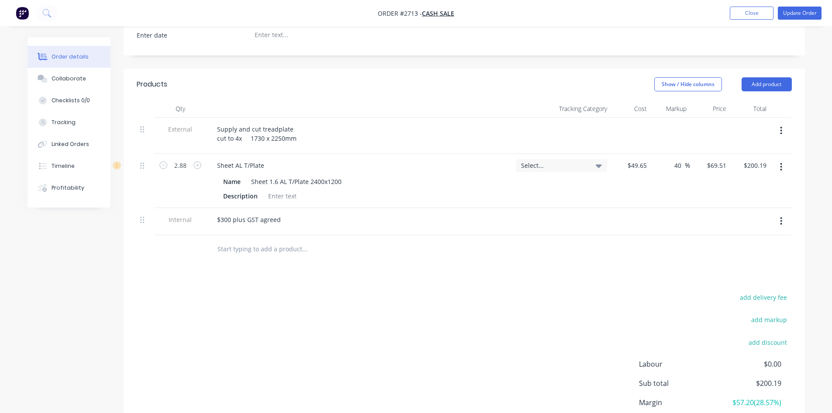
scroll to position [37, 0]
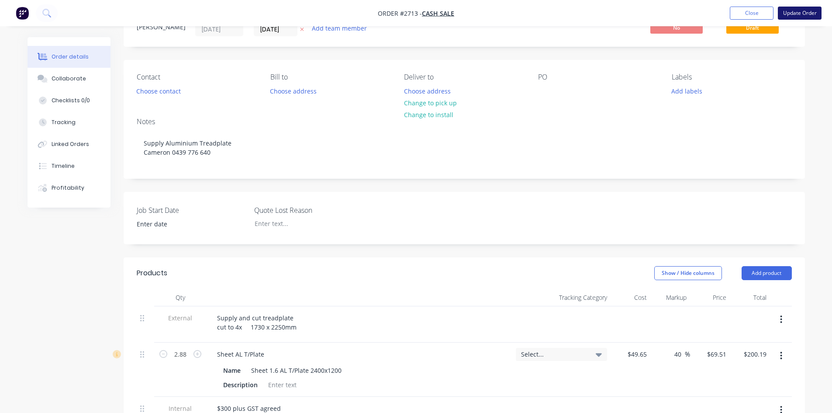
click at [798, 13] on button "Update Order" at bounding box center [800, 13] width 44 height 13
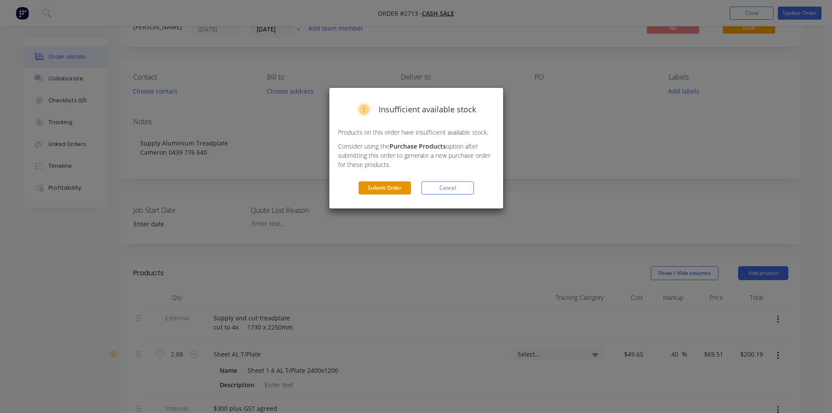
click at [377, 186] on button "Submit Order" at bounding box center [385, 187] width 52 height 13
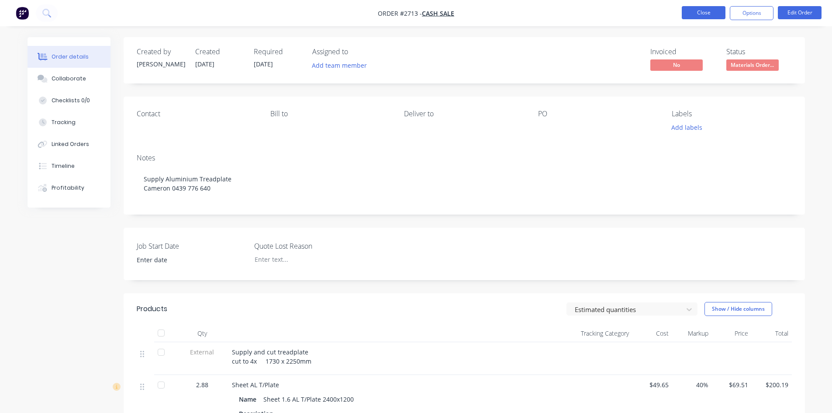
click at [696, 14] on button "Close" at bounding box center [704, 12] width 44 height 13
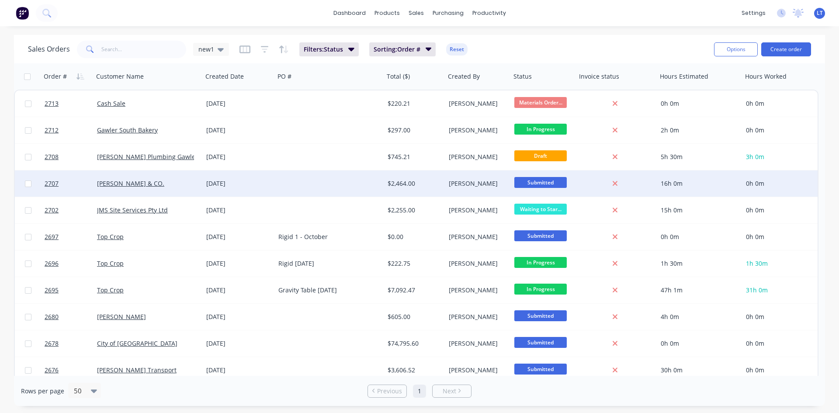
click at [300, 182] on div at bounding box center [329, 183] width 109 height 26
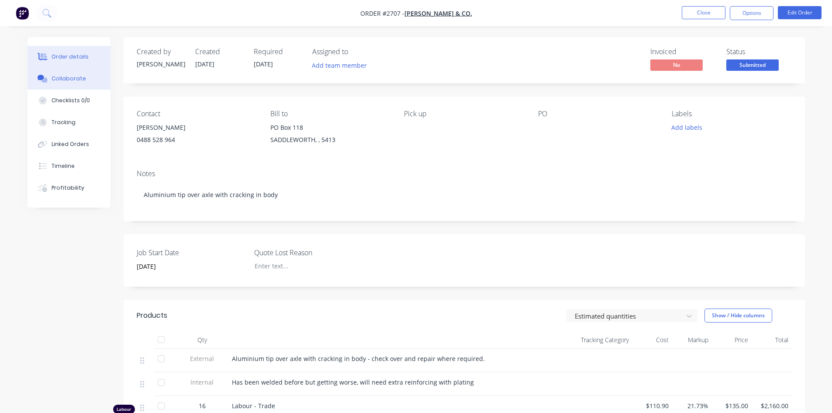
click at [56, 80] on div "Collaborate" at bounding box center [69, 79] width 35 height 8
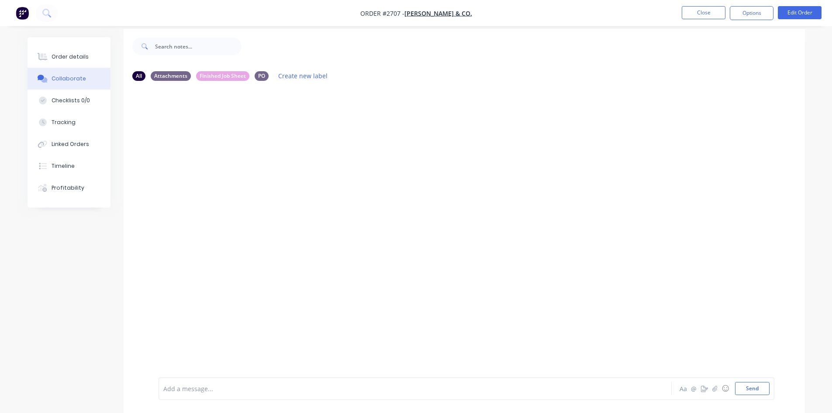
scroll to position [13, 0]
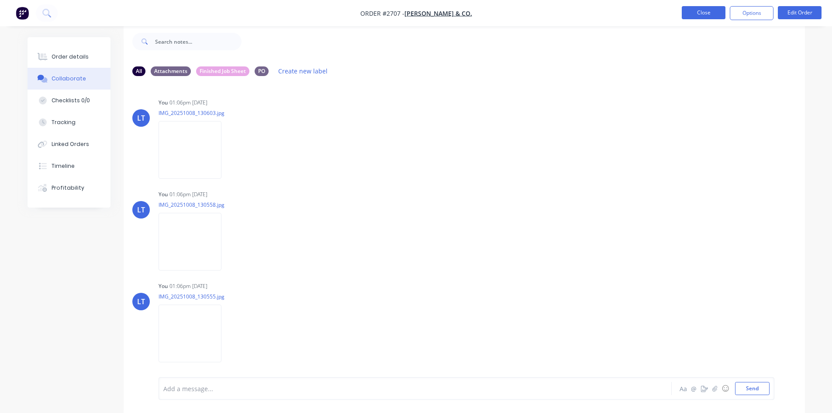
click at [704, 8] on button "Close" at bounding box center [704, 12] width 44 height 13
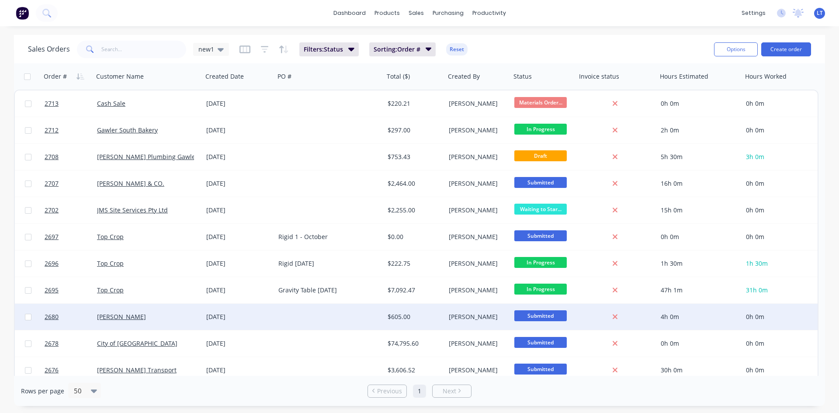
click at [188, 312] on div "[PERSON_NAME]" at bounding box center [145, 316] width 97 height 9
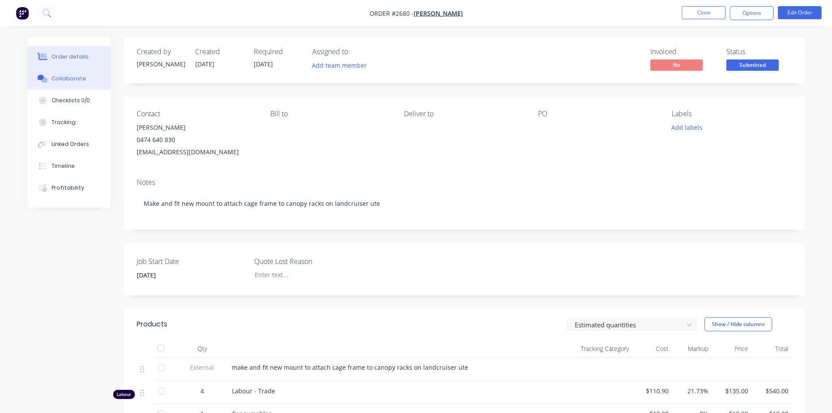
click at [72, 82] on div "Collaborate" at bounding box center [69, 79] width 35 height 8
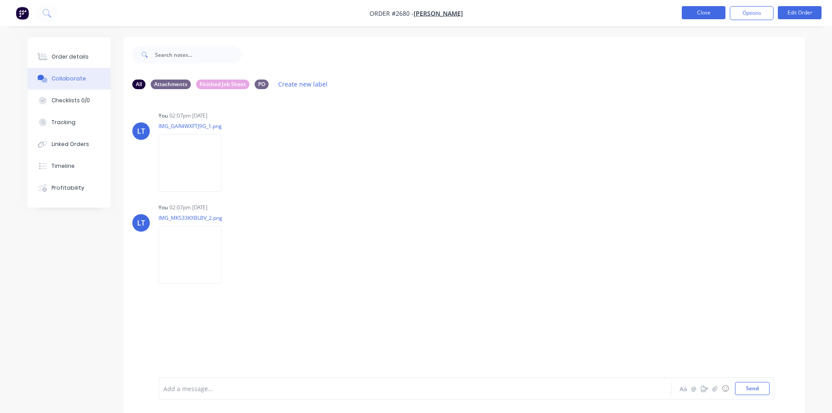
click at [717, 14] on button "Close" at bounding box center [704, 12] width 44 height 13
